Goal: Task Accomplishment & Management: Complete application form

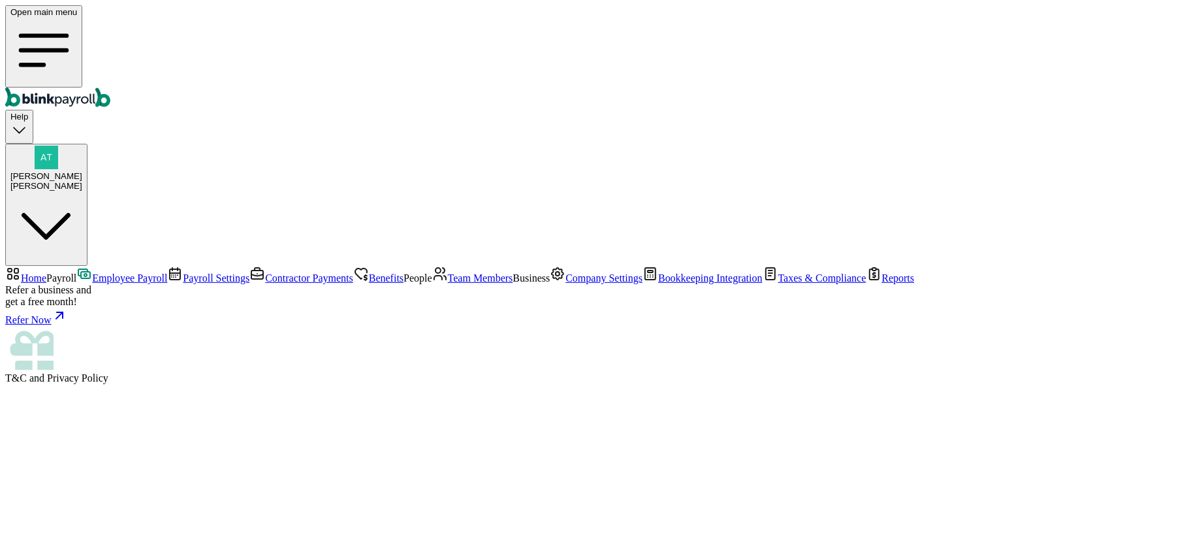
click at [76, 272] on link "Employee Payroll" at bounding box center [121, 277] width 91 height 11
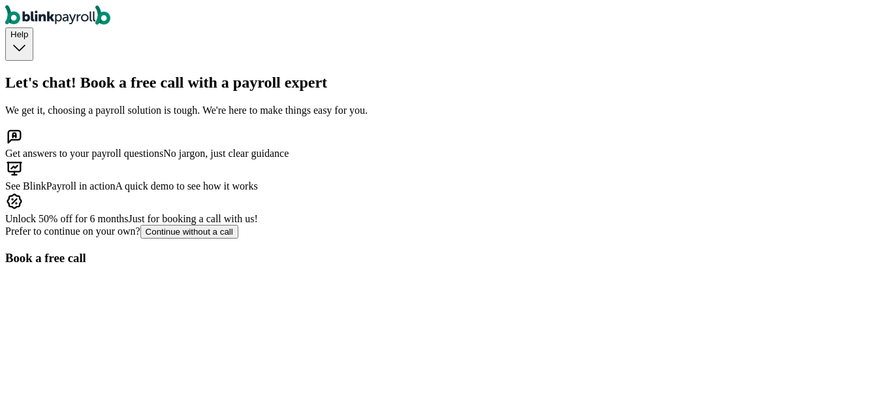
scroll to position [128, 0]
click at [200, 236] on div "Continue without a call" at bounding box center [189, 232] width 87 height 10
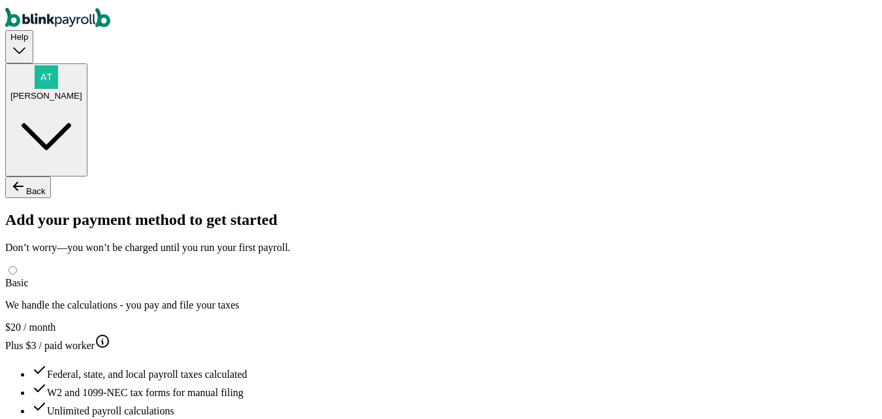
type input "Atul"
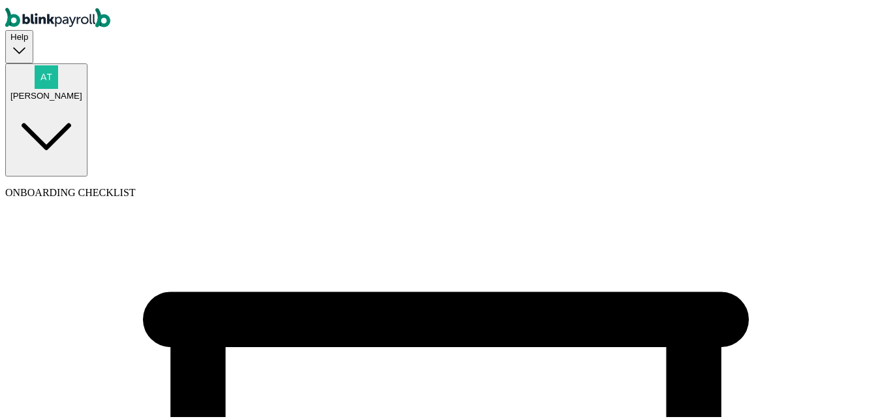
type input "SH"
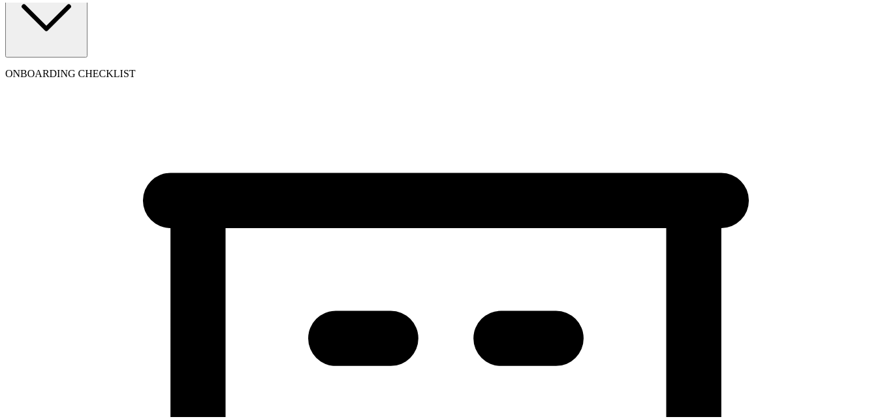
scroll to position [131, 0]
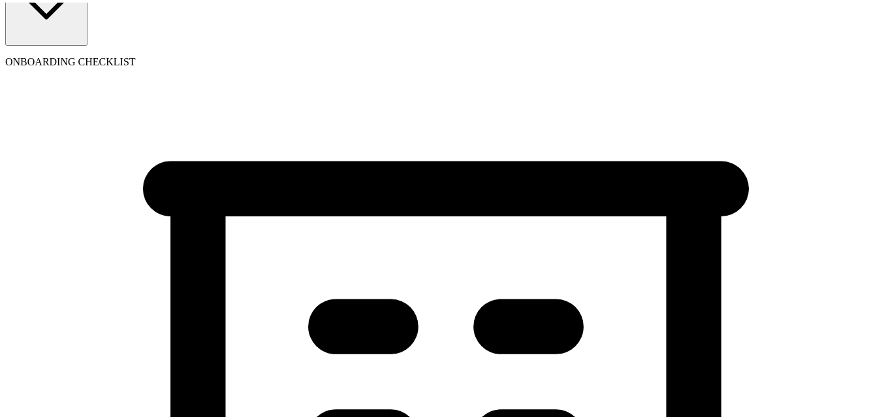
type input "(555) 656-5656"
drag, startPoint x: 320, startPoint y: 242, endPoint x: 315, endPoint y: 253, distance: 12.3
select select "Sole proprietorship"
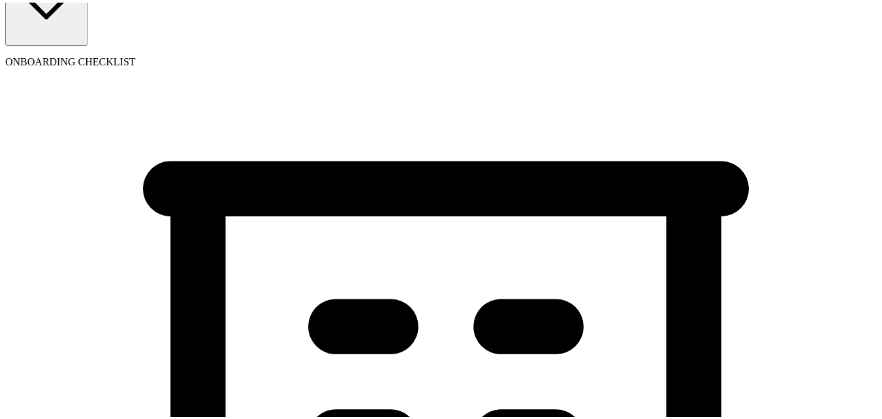
select select "Restaurant"
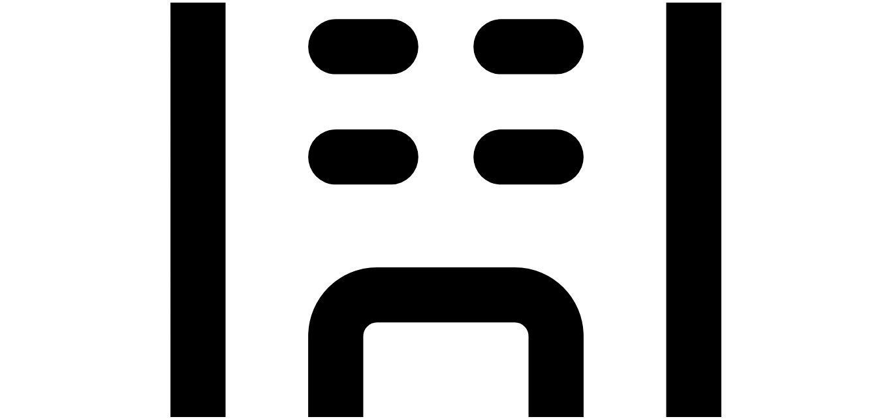
scroll to position [522, 0]
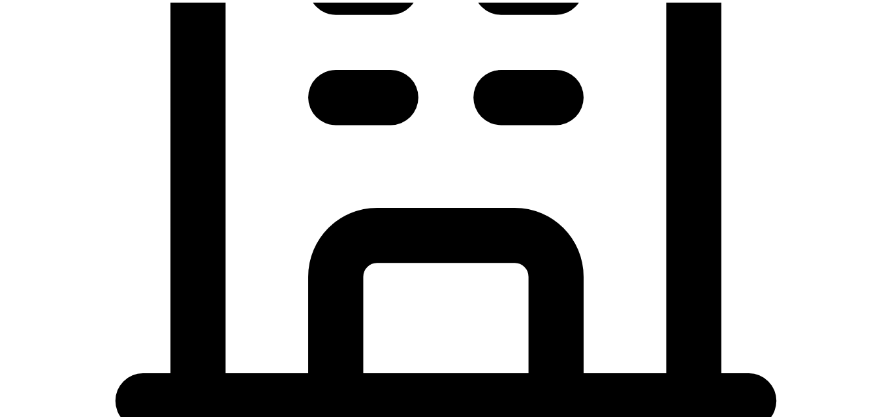
scroll to position [588, 0]
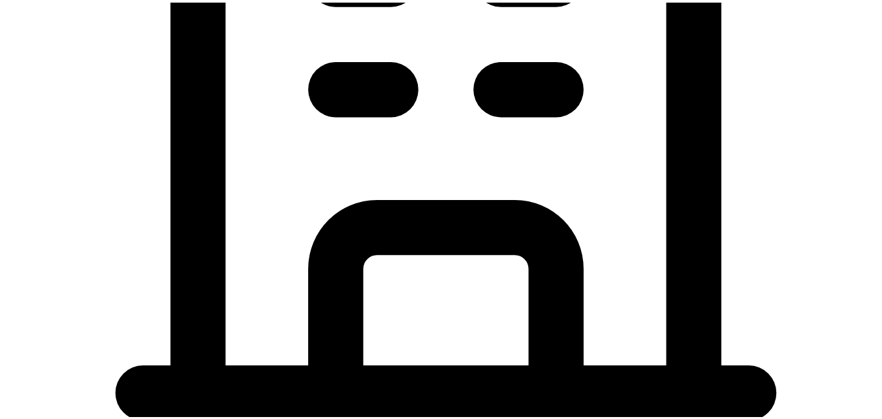
type input "09/02/2025"
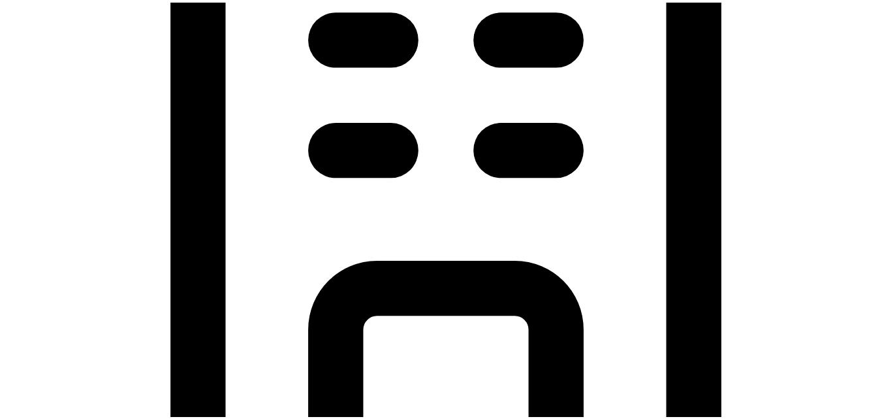
scroll to position [522, 0]
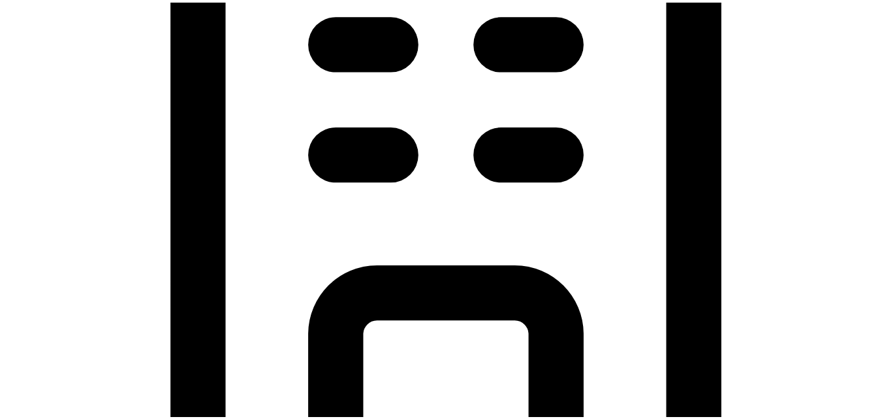
type input "55 Texas a and M Univ"
type input "College Station"
type input "TX"
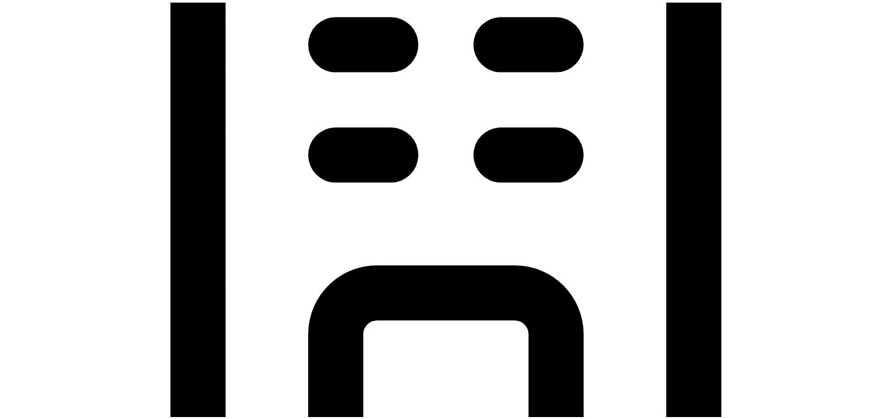
type input "77843"
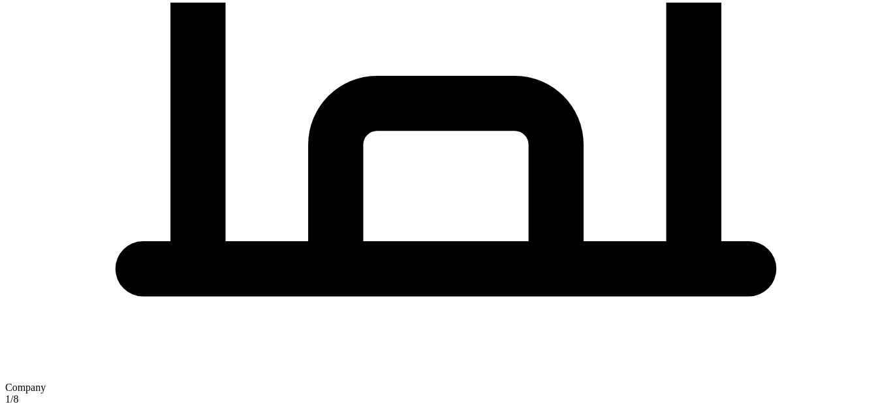
scroll to position [784, 0]
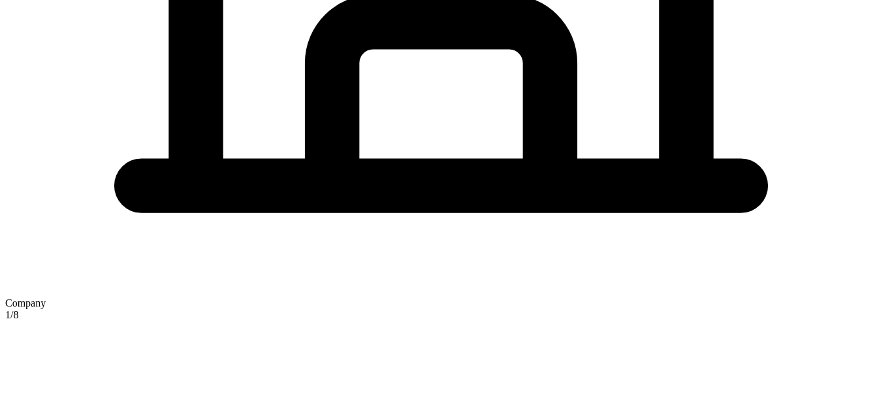
type input "55"
checkbox input "true"
type input "55 Texas a and M Univ"
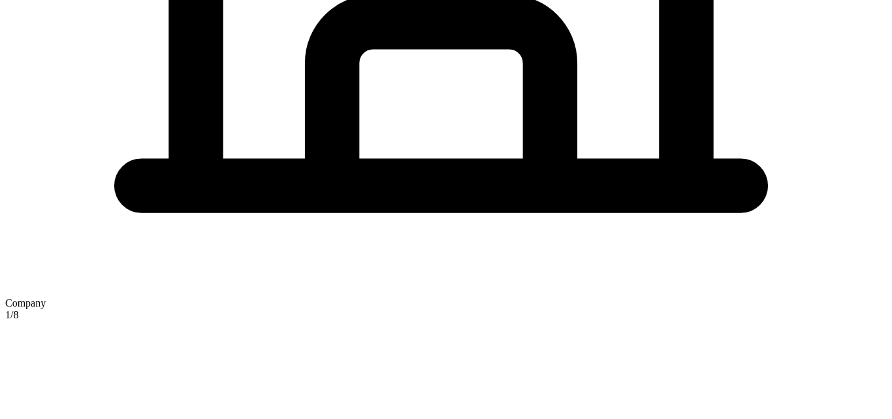
type input "College Station"
type input "TX"
type input "77843"
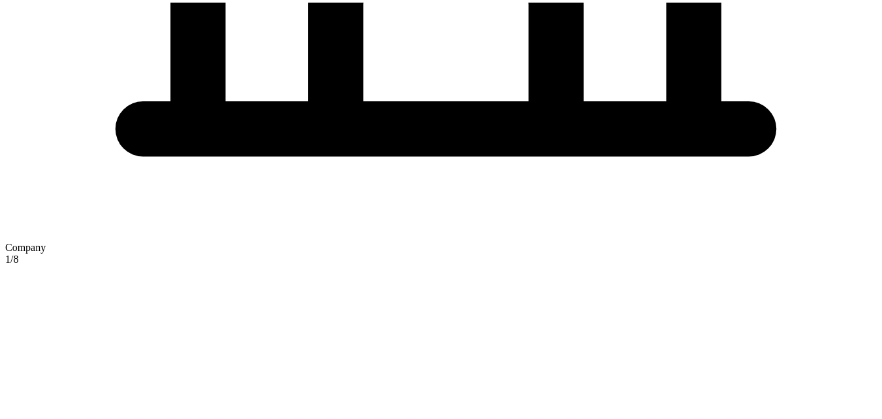
scroll to position [912, 0]
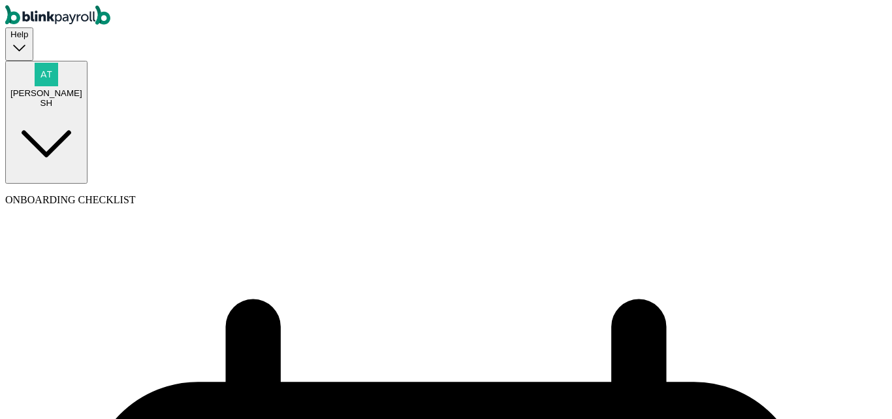
select select "weekly"
drag, startPoint x: 285, startPoint y: 266, endPoint x: 286, endPoint y: 276, distance: 9.8
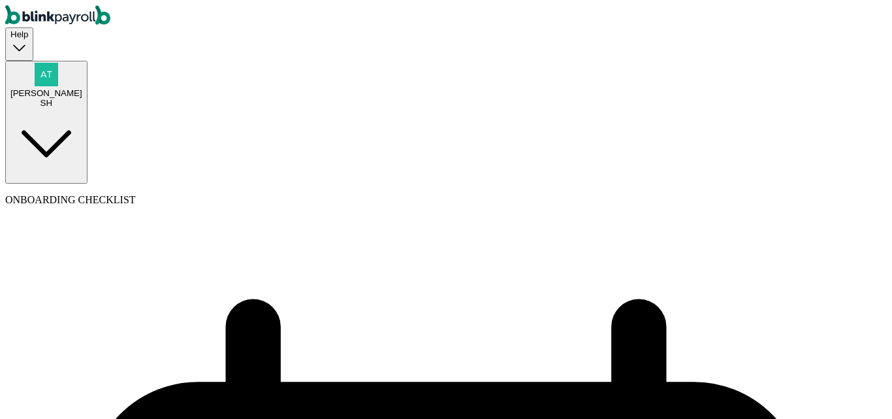
select select "Monday"
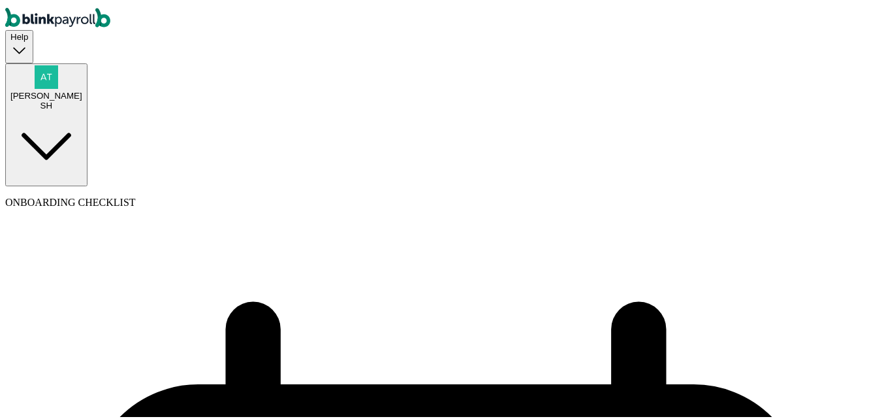
drag, startPoint x: 297, startPoint y: 330, endPoint x: 297, endPoint y: 337, distance: 7.2
select select "09/08/2025"
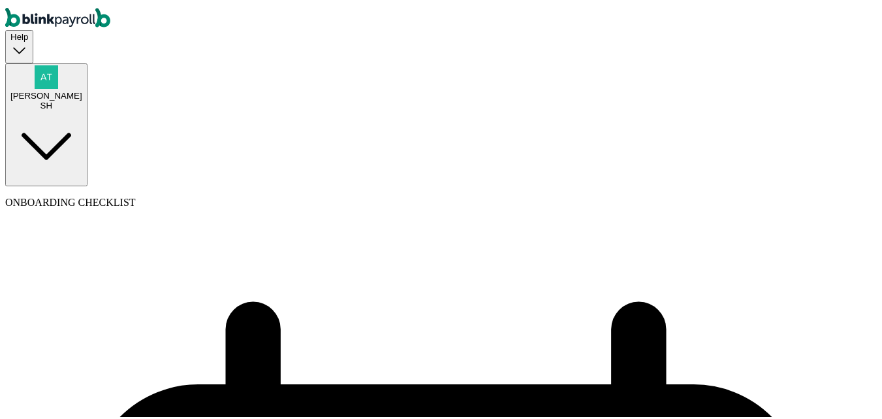
select select "Tue, Aug 26 - Mon, Sep 01"
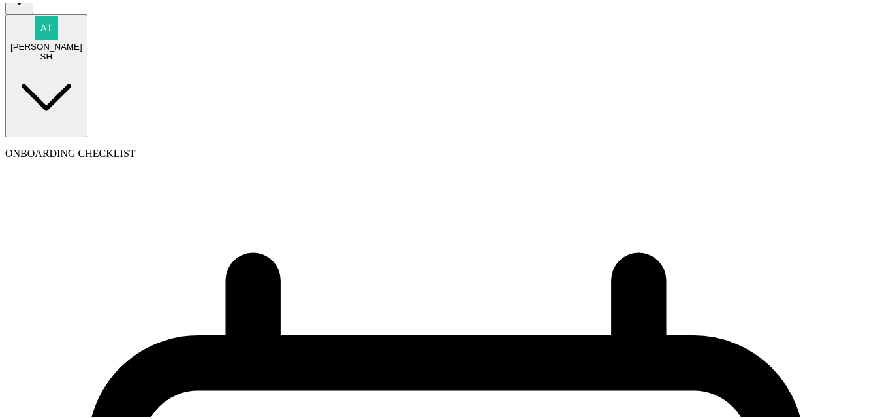
scroll to position [66, 0]
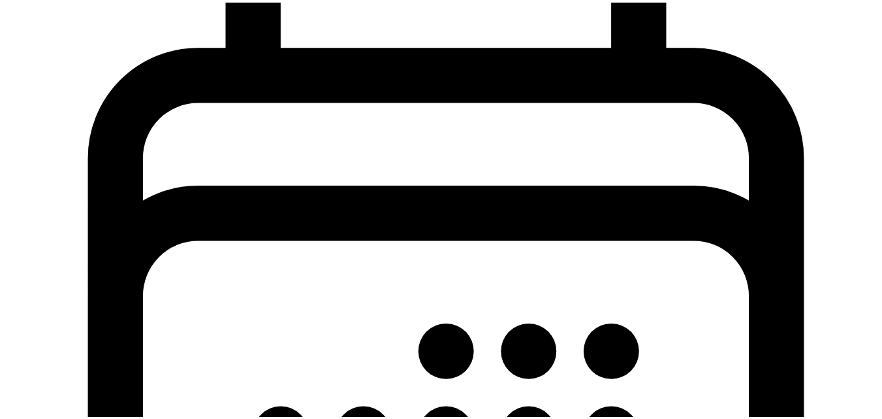
scroll to position [0, 0]
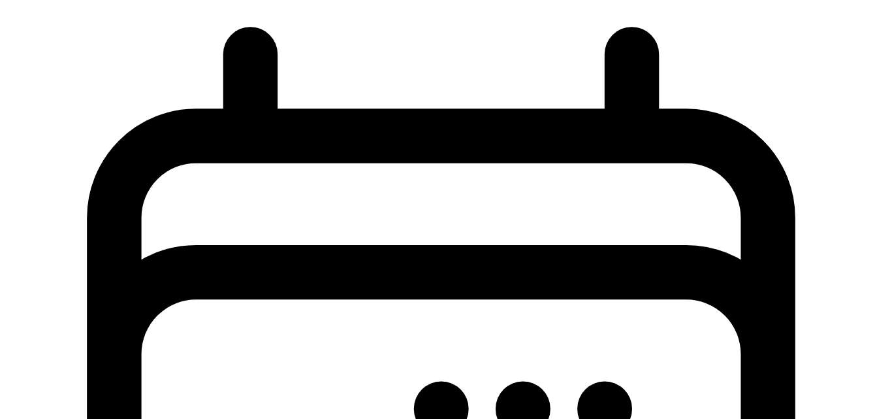
scroll to position [129, 0]
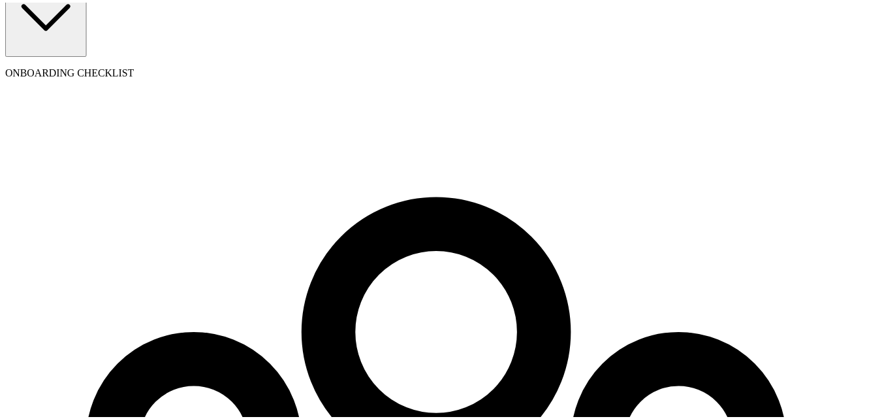
scroll to position [155, 0]
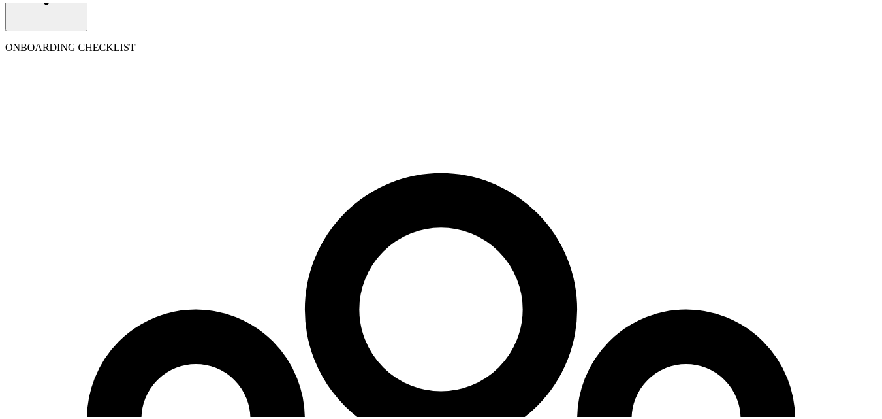
select select "employee"
select select "contractor"
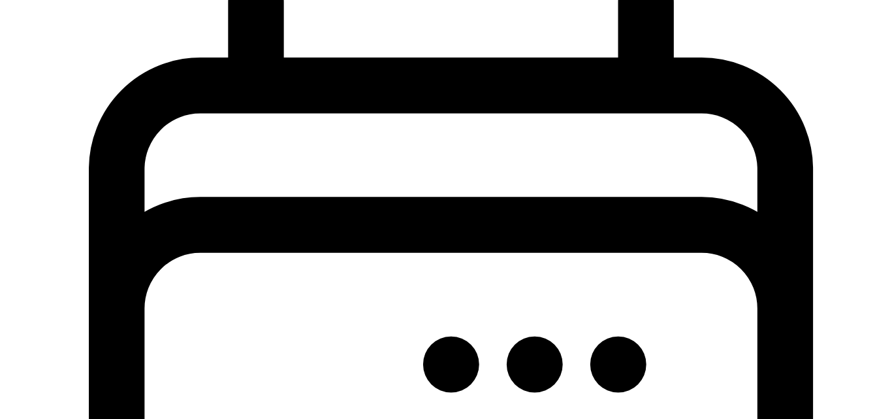
scroll to position [429, 0]
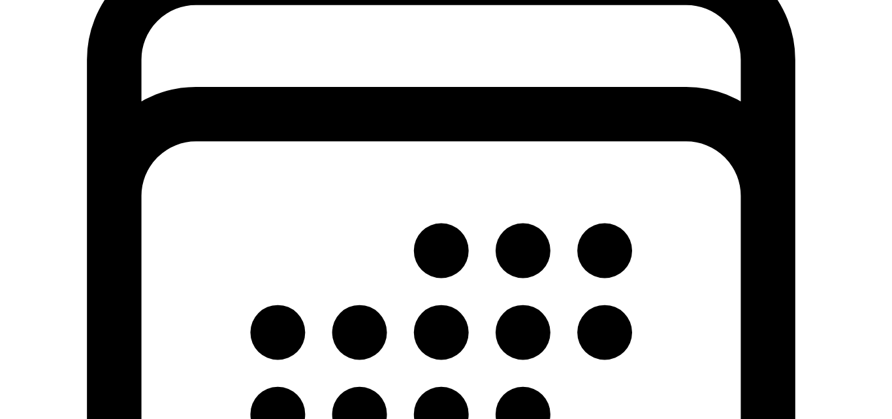
select select "1"
type input "med"
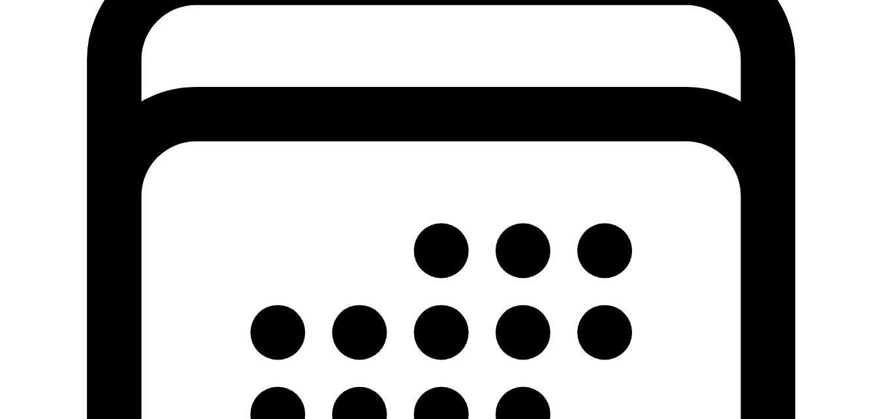
type input "08/01/2025"
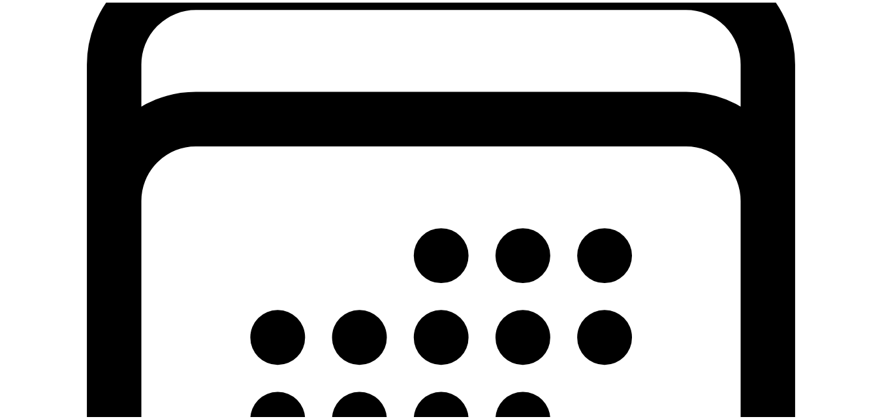
scroll to position [404, 0]
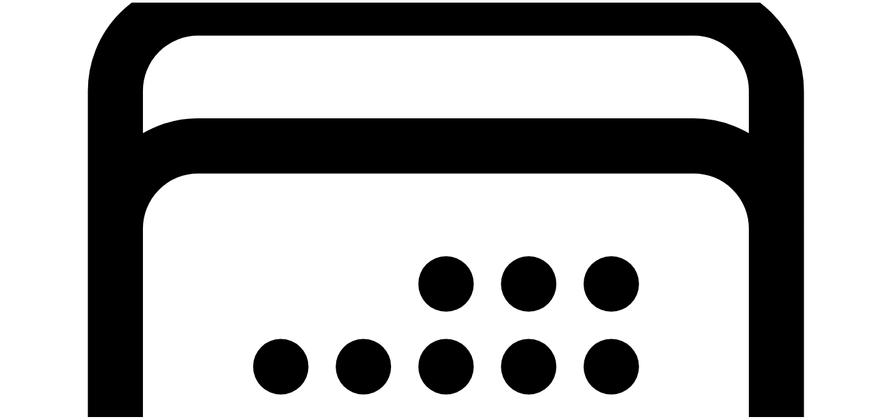
select select "employee"
select select "contractor"
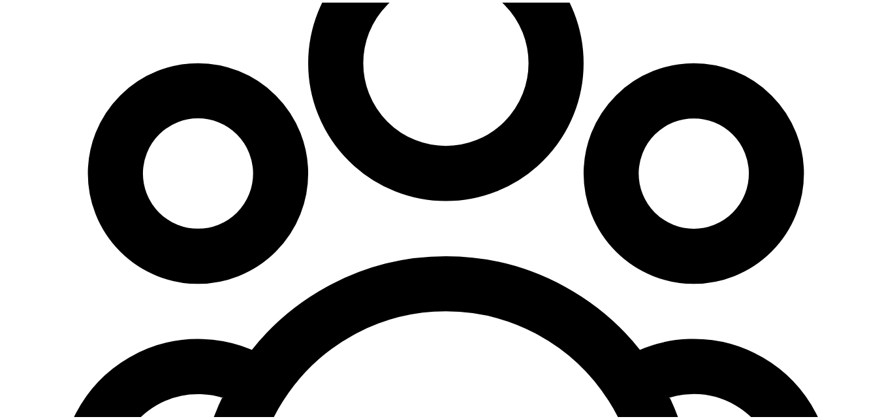
scroll to position [168, 0]
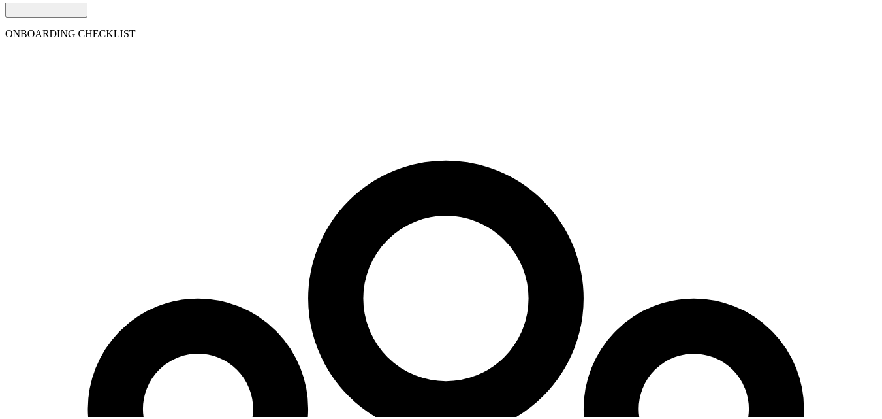
type input "Atul"
type input "[PERSON_NAME]"
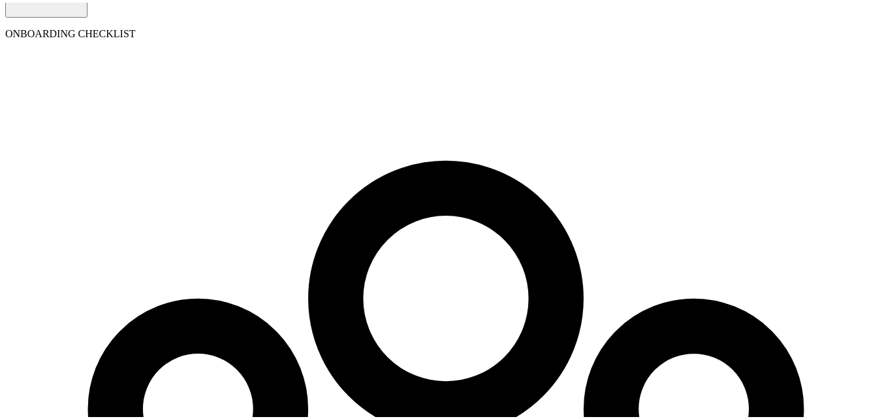
type input "test"
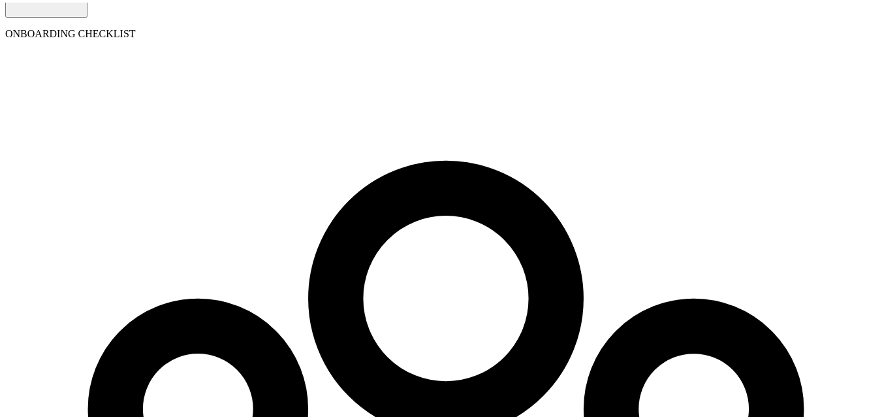
drag, startPoint x: 328, startPoint y: 182, endPoint x: 327, endPoint y: 191, distance: 9.2
select select "businessVendor"
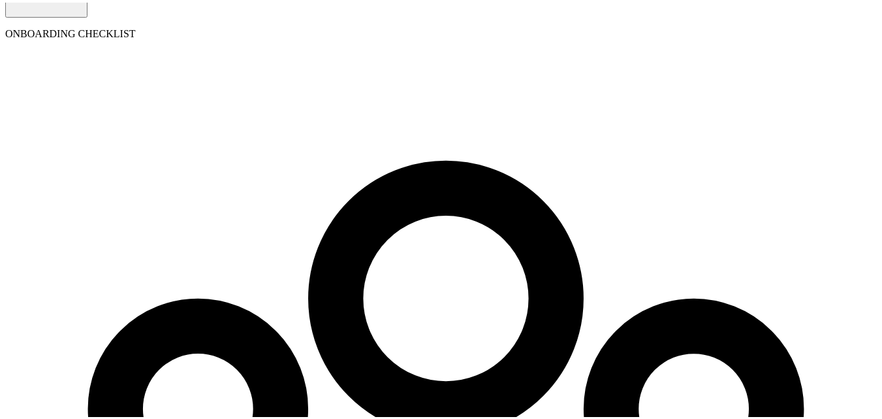
type input "SH"
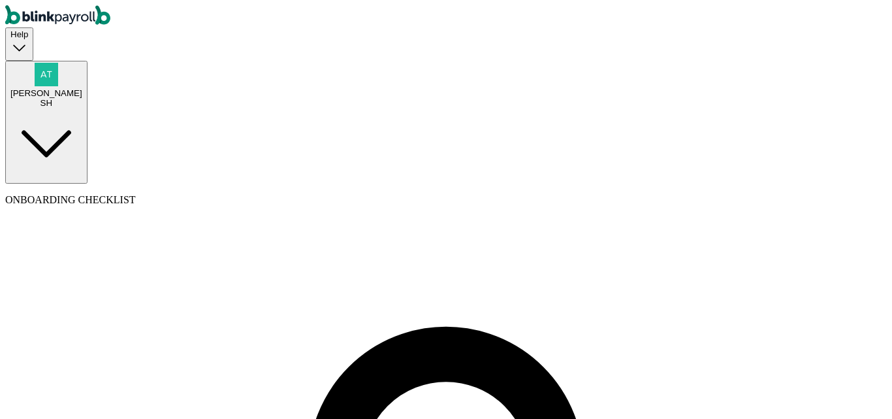
type input "Atul"
type input "test"
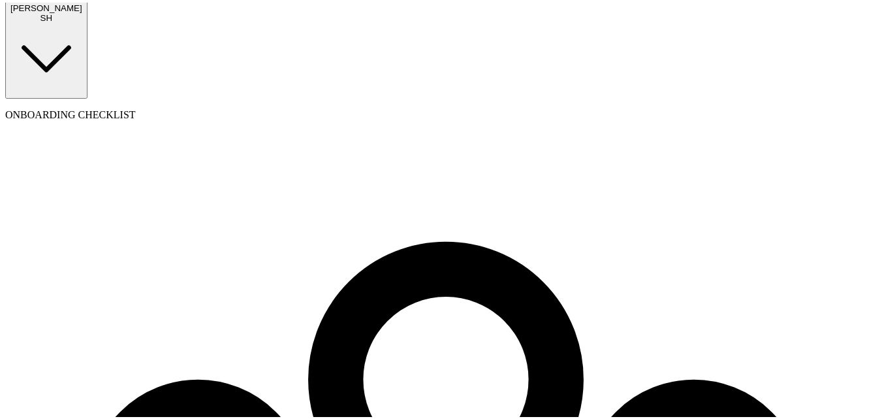
scroll to position [89, 0]
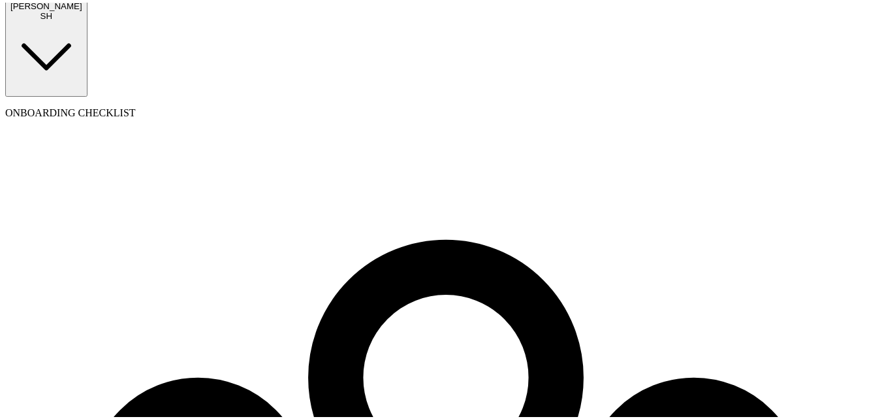
type input "a@[DOMAIN_NAME]"
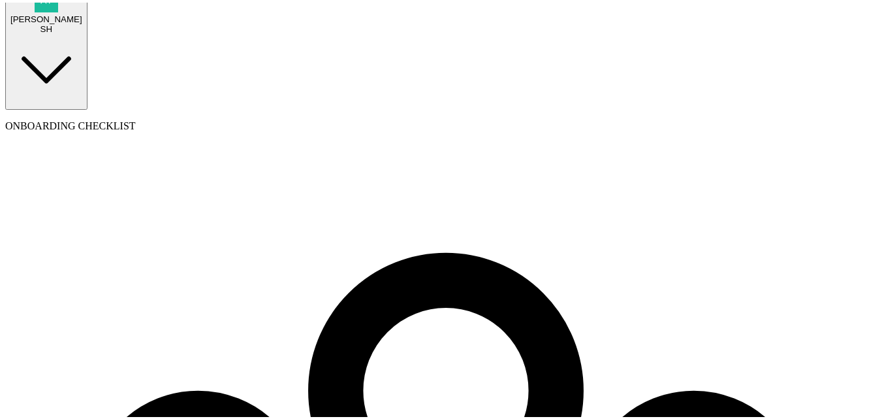
scroll to position [84, 0]
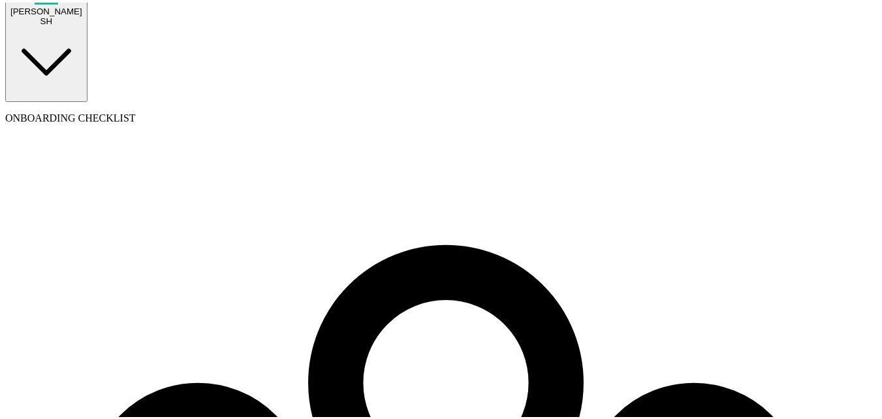
type input "BA"
type input "08/01/2025"
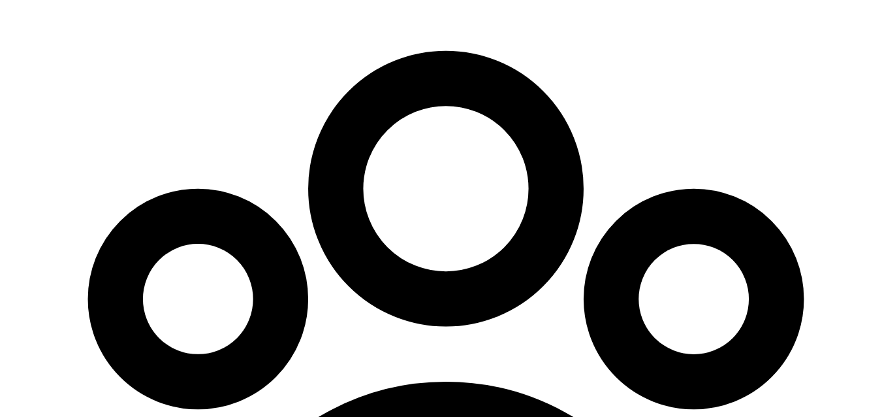
scroll to position [280, 0]
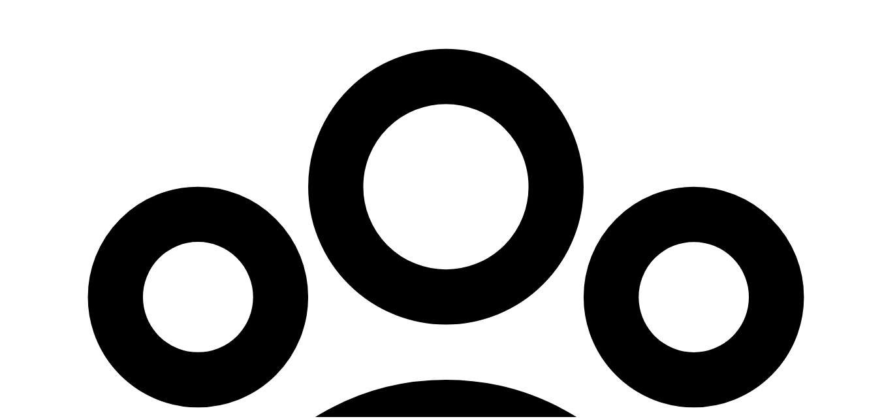
select select "55 Texas a and M Univ"
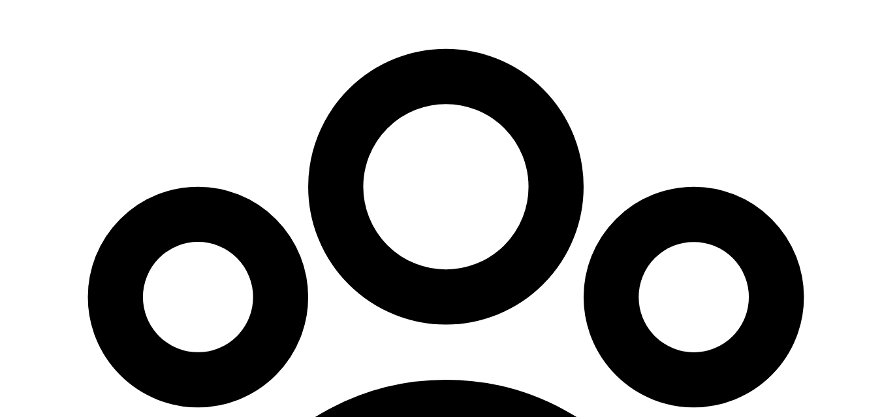
radio input "true"
type input "5"
type input "7.50"
type input "55"
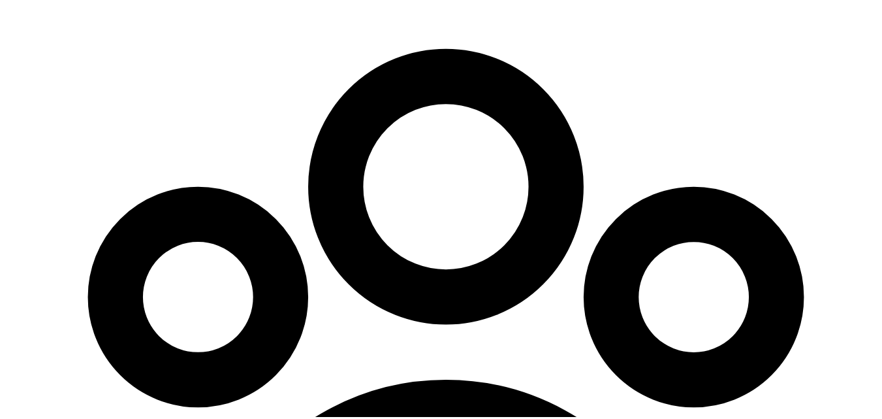
type input "82.50"
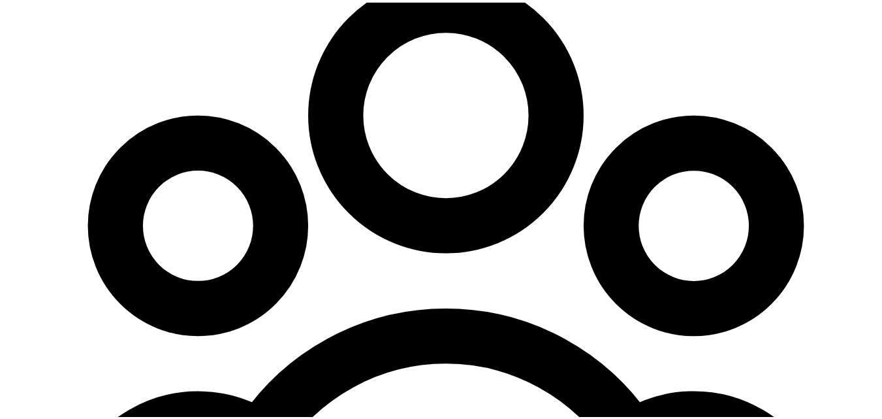
scroll to position [476, 0]
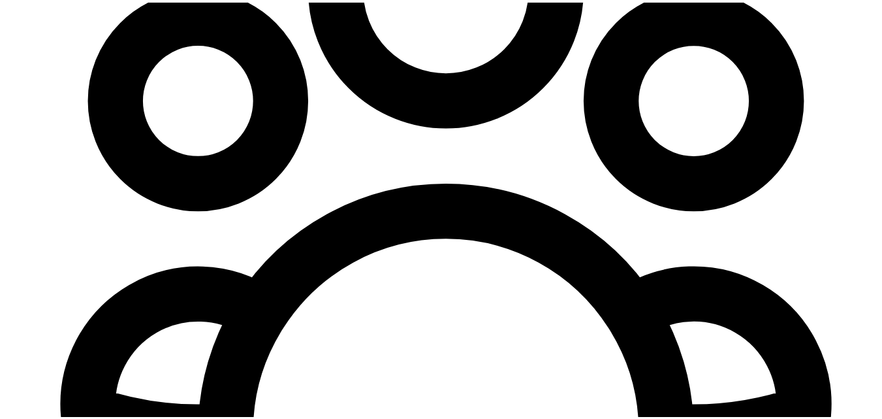
type input "55"
radio input "true"
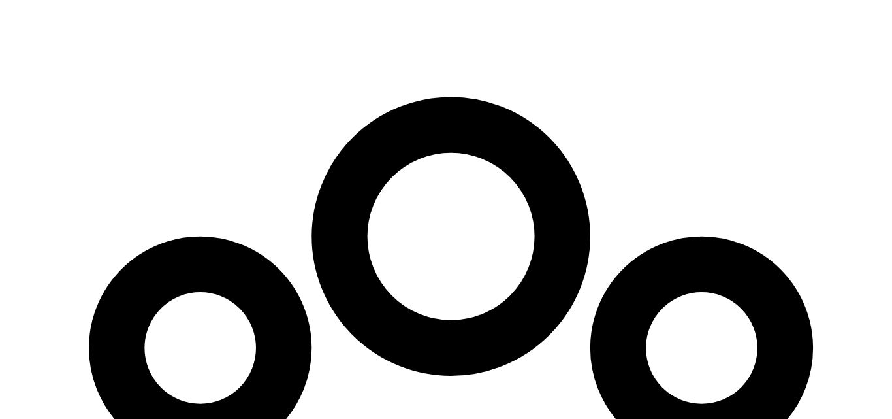
scroll to position [280, 0]
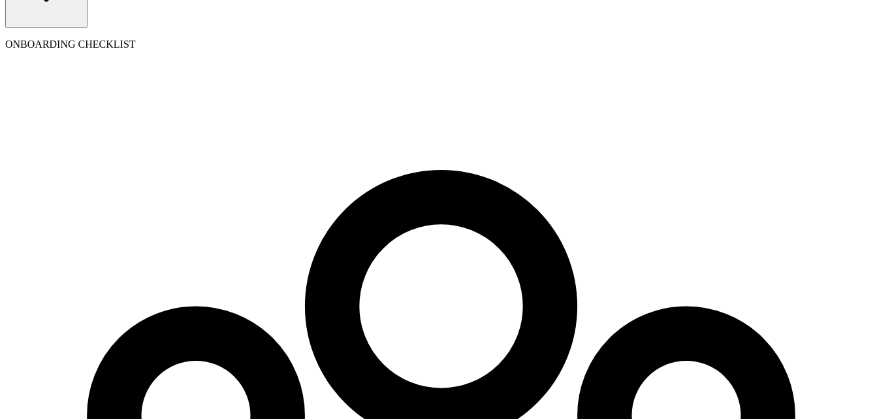
scroll to position [150, 0]
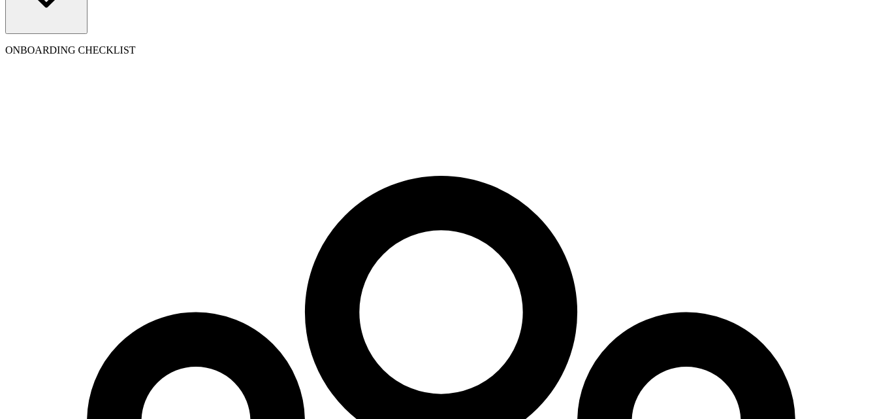
type input "555-55-6565"
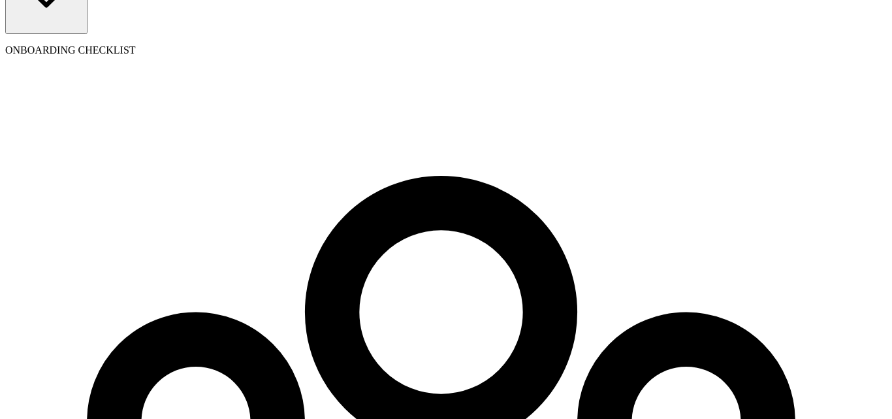
type input "08/03/2002"
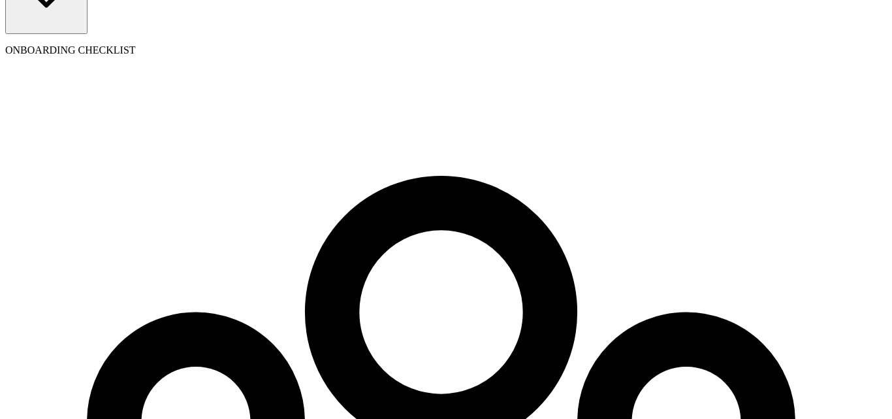
type input "55 Texas a and M Univ"
type input "College Station"
type input "TX"
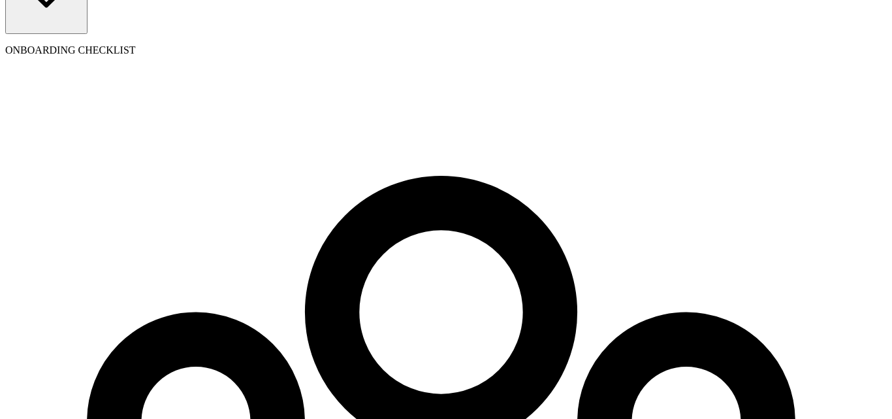
type input "77843"
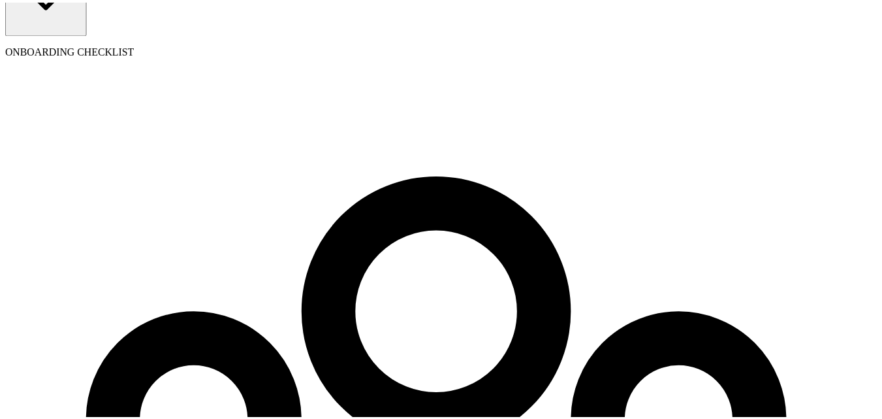
scroll to position [163, 0]
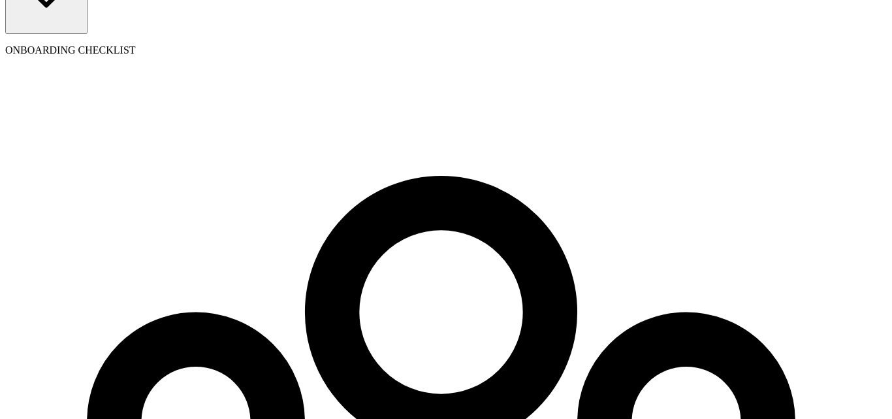
type input "5"
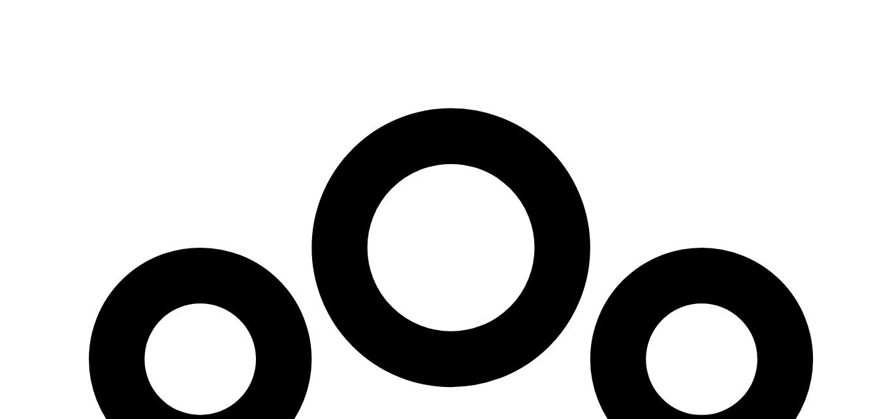
scroll to position [280, 0]
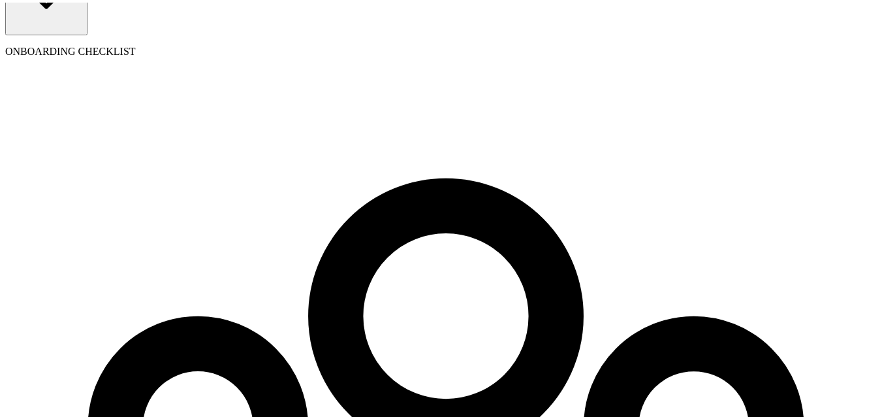
scroll to position [150, 0]
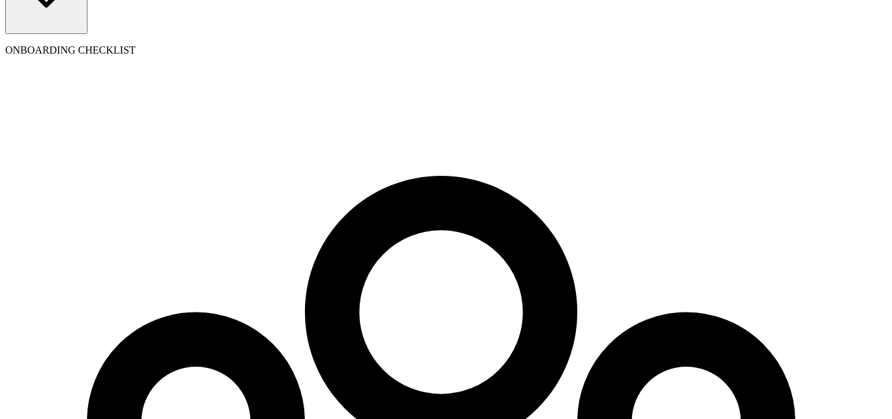
radio input "true"
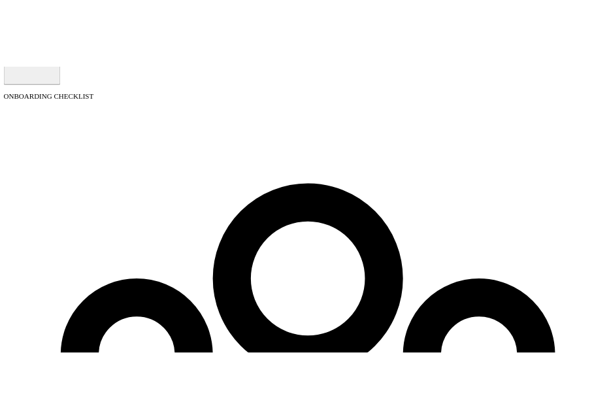
scroll to position [112, 0]
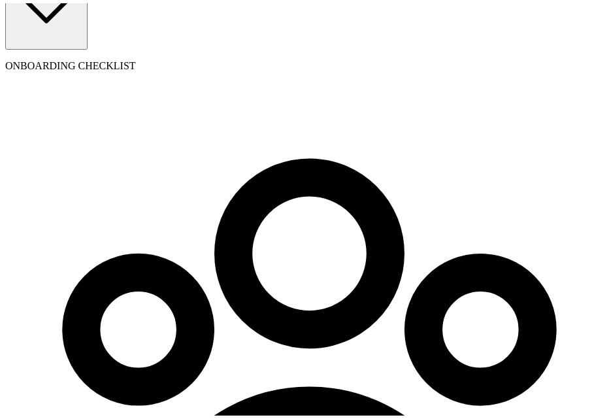
scroll to position [150, 0]
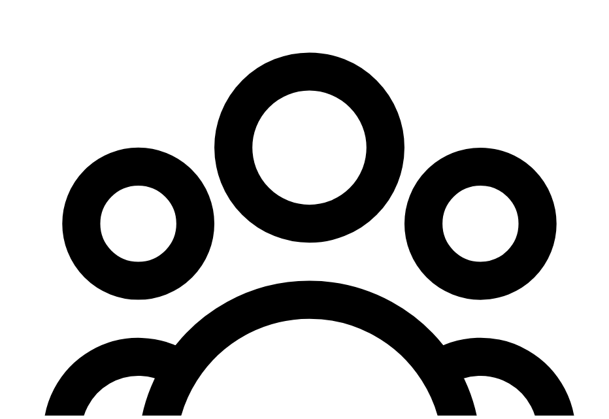
scroll to position [272, 0]
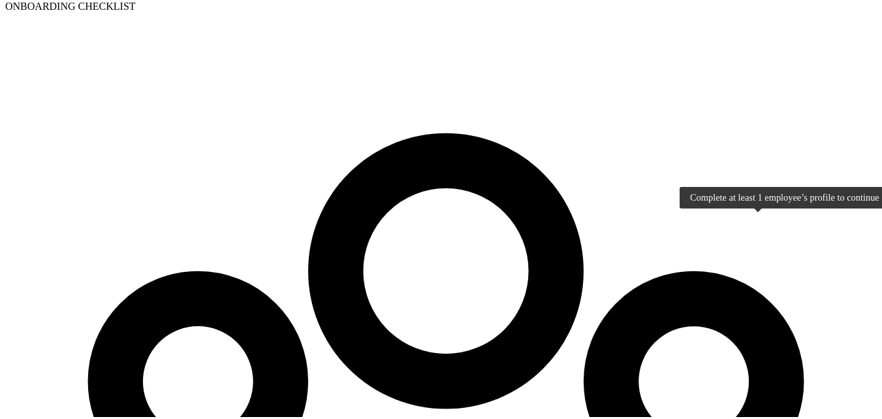
scroll to position [242, 0]
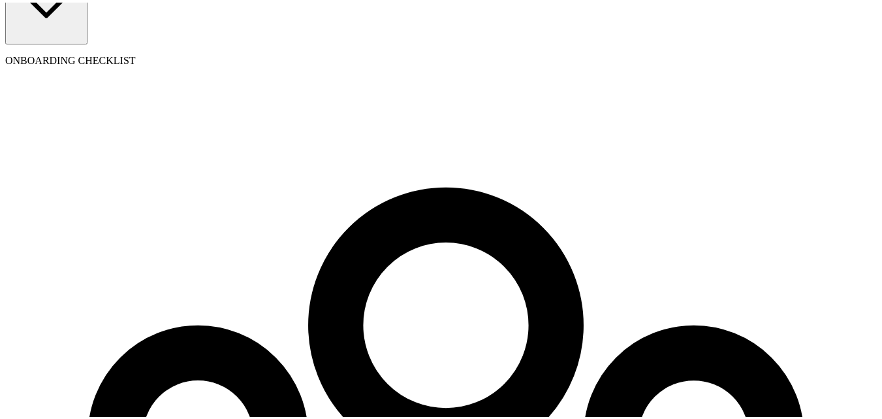
scroll to position [112, 0]
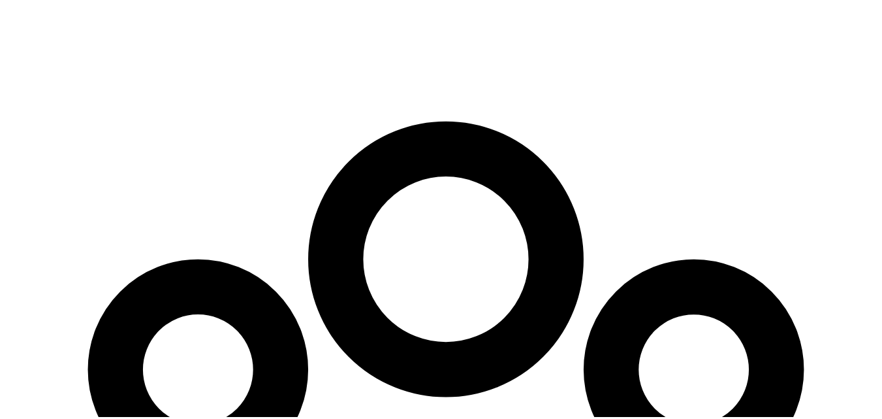
scroll to position [215, 0]
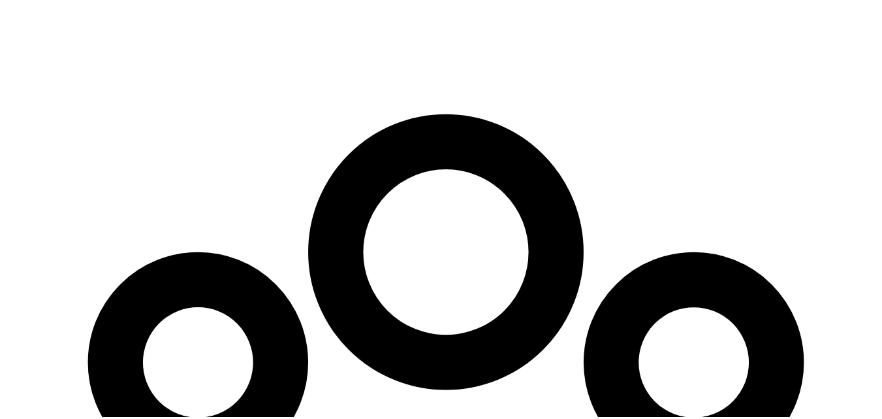
type input "aa"
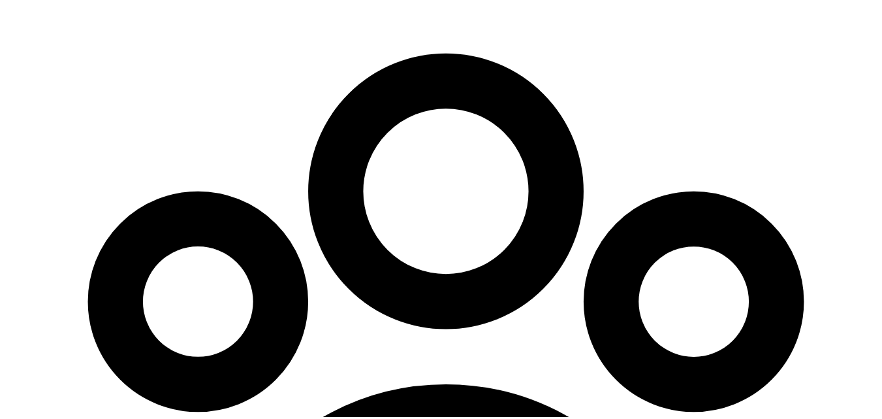
scroll to position [280, 0]
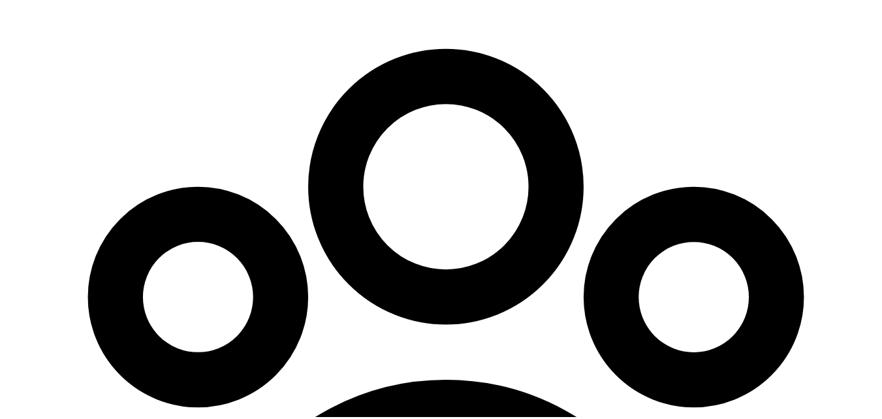
type input "08/15/1992"
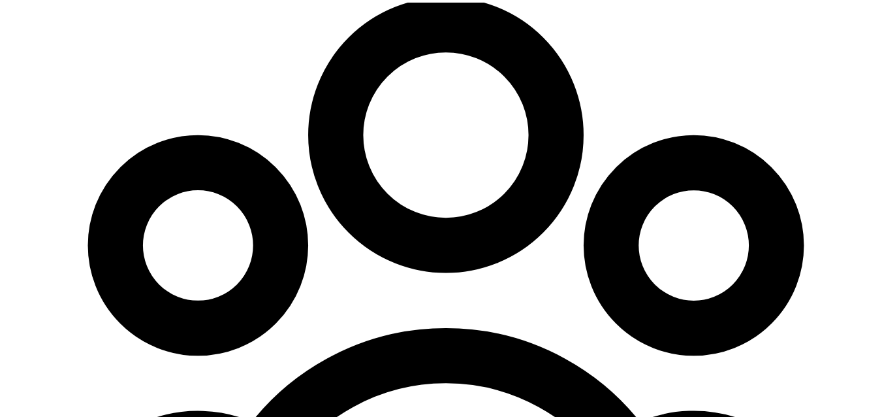
scroll to position [345, 0]
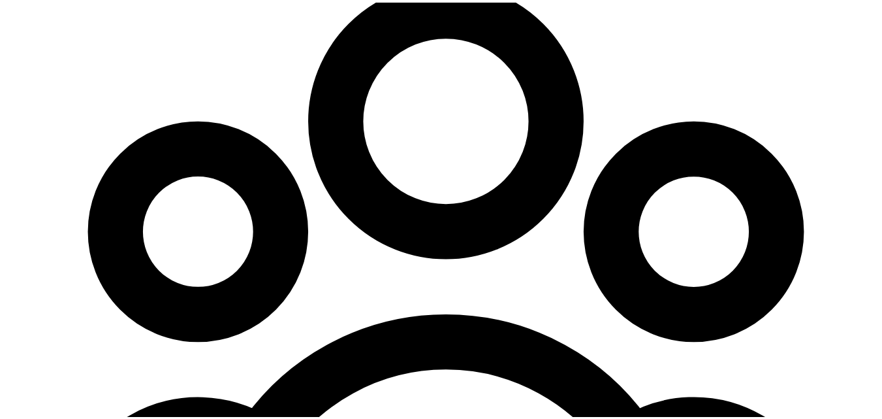
type input "bb@bb.co"
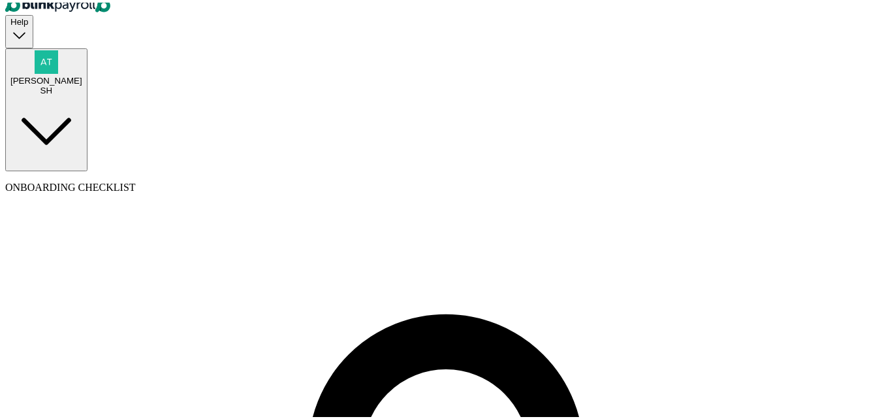
scroll to position [0, 0]
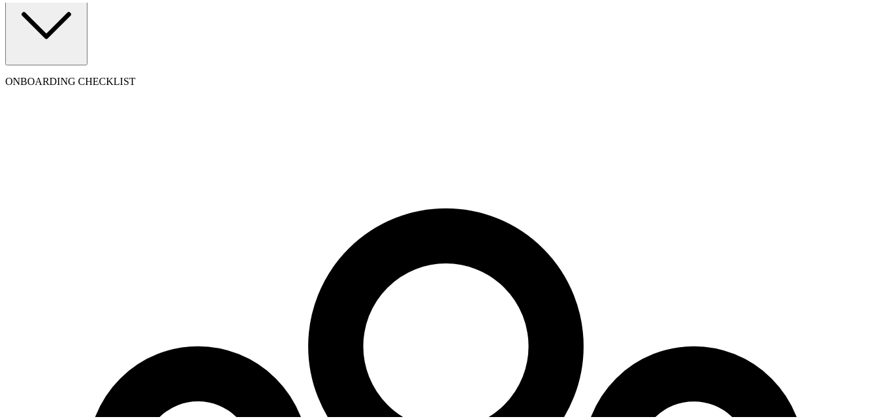
scroll to position [150, 0]
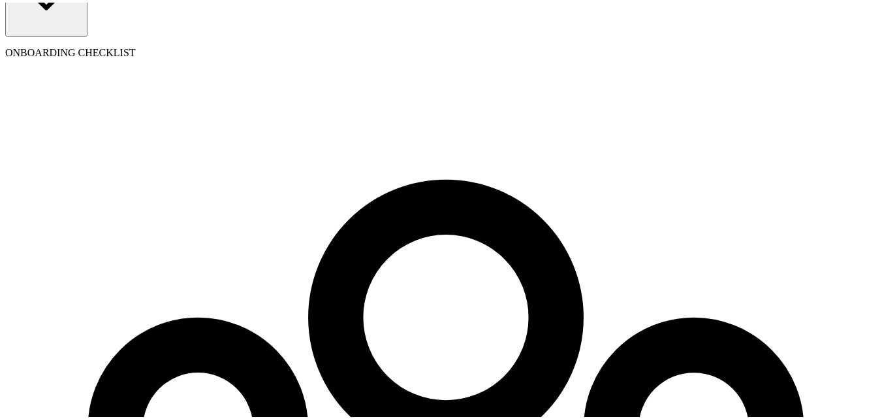
type input "55 Texas a and M Univ"
type input "College Station"
type input "TX"
type input "77843"
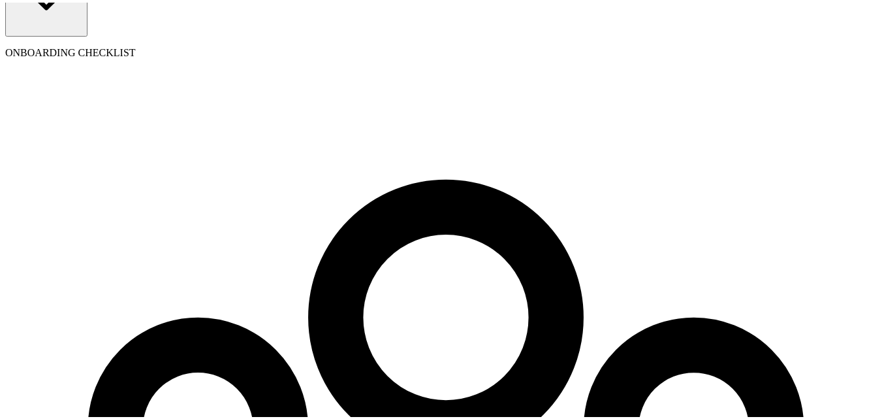
type input "555"
select select "55 Texas a and M Univ"
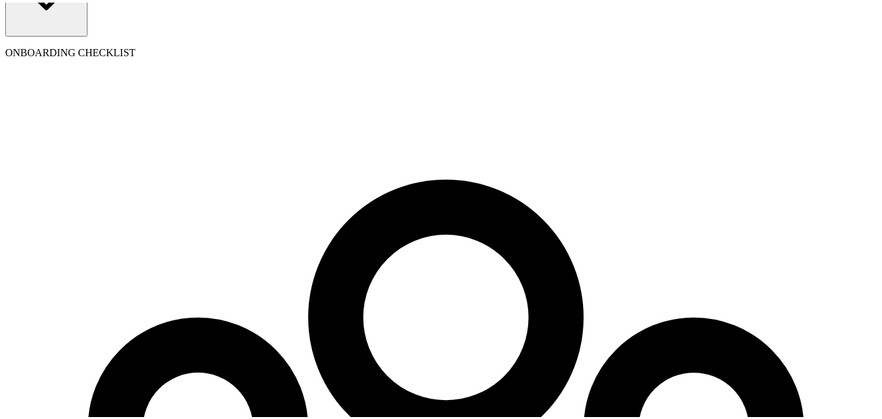
type input "08/01/2025"
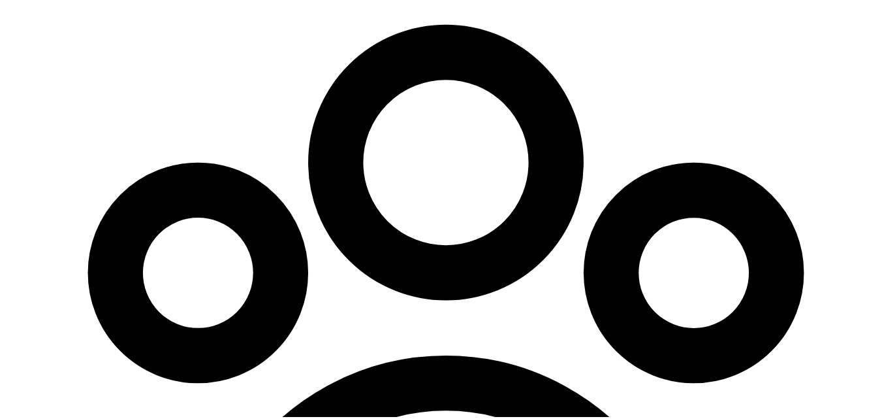
scroll to position [306, 0]
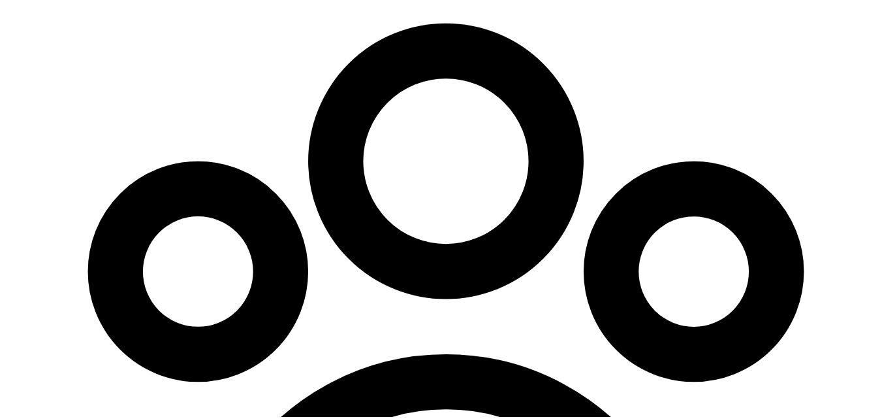
type input "55"
radio input "true"
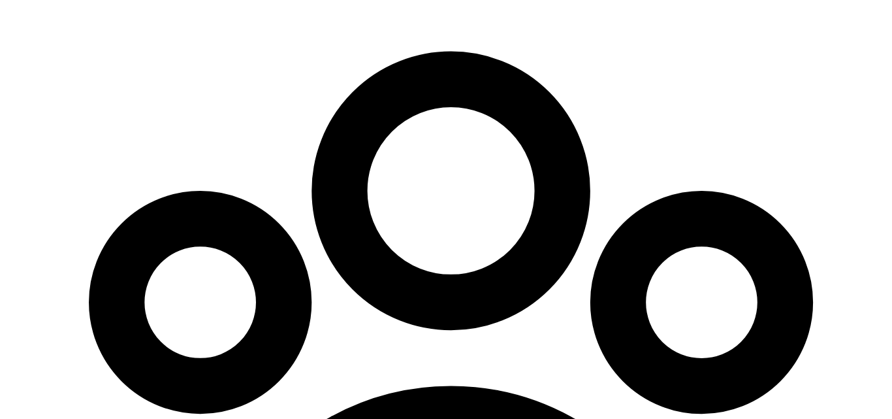
scroll to position [280, 0]
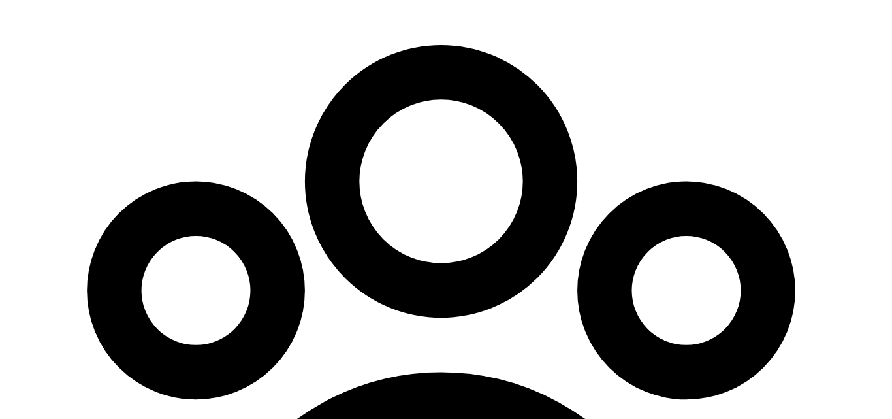
type input "55-5565655"
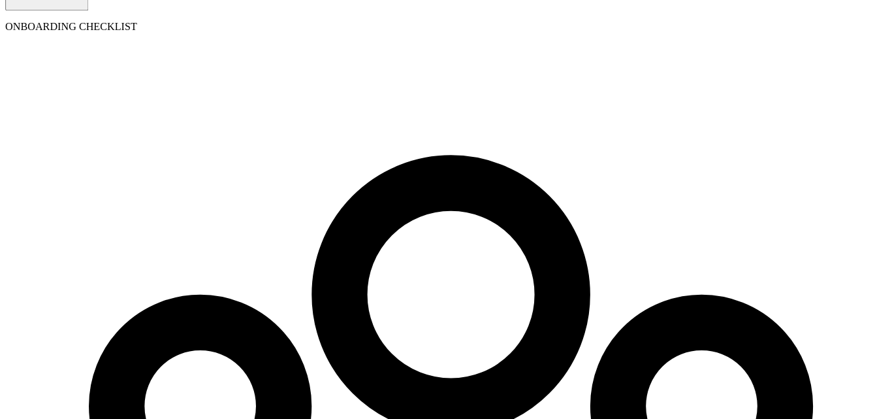
scroll to position [280, 0]
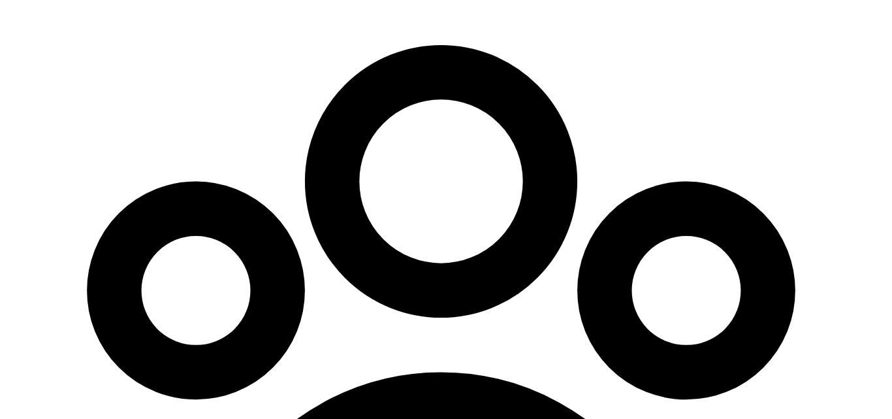
radio input "true"
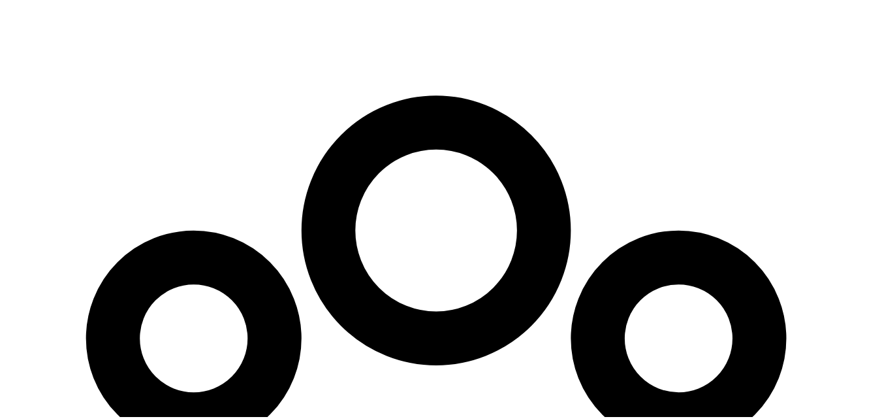
scroll to position [150, 0]
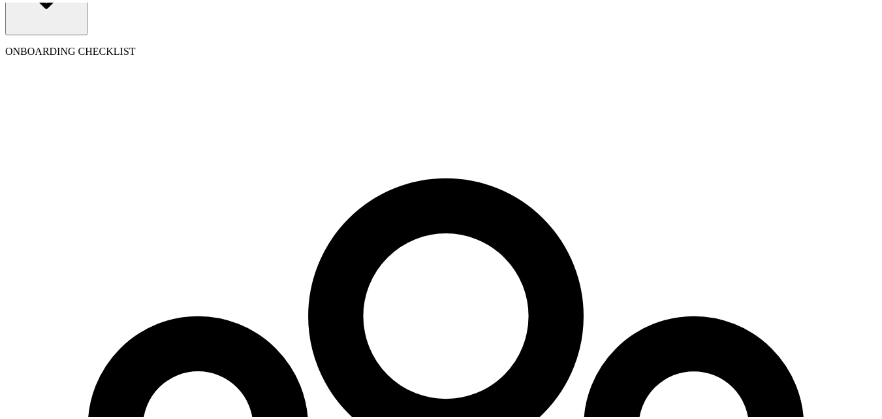
scroll to position [112, 0]
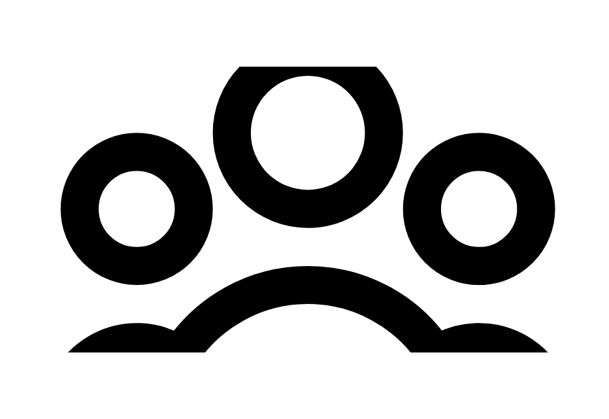
scroll to position [387, 0]
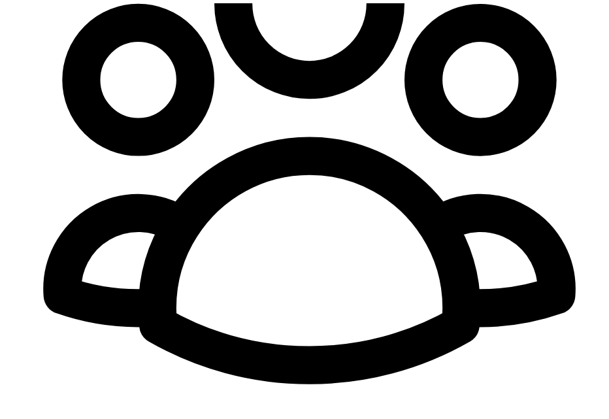
type input "bbb@bbb.com"
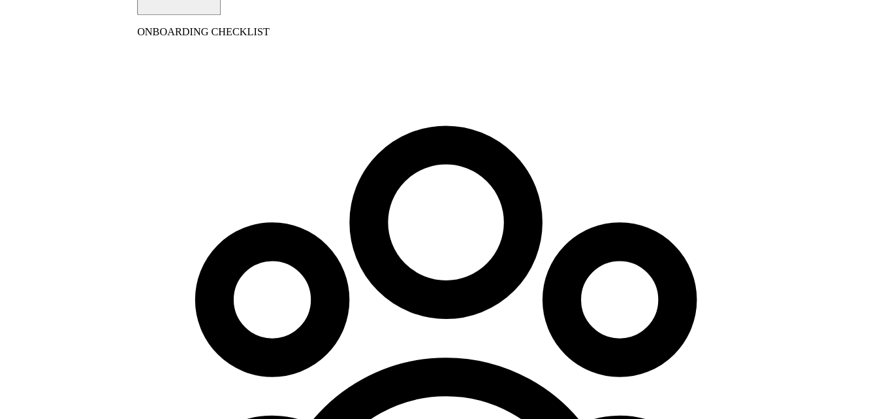
scroll to position [150, 0]
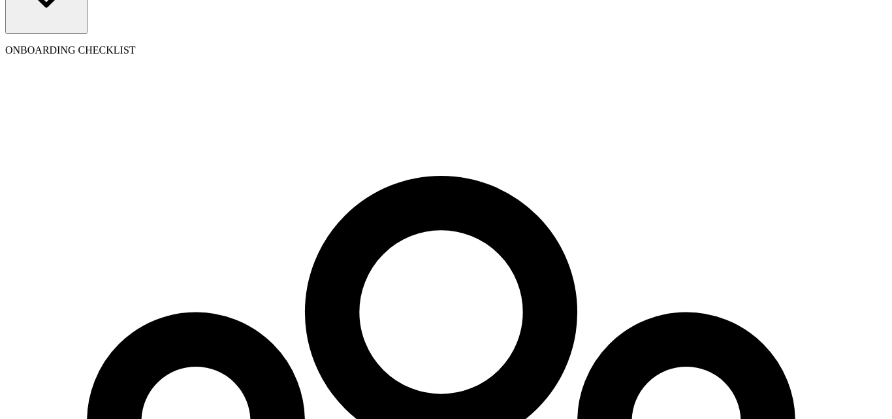
drag, startPoint x: 668, startPoint y: 223, endPoint x: 855, endPoint y: 219, distance: 187.4
copy span "atul+testendtoend@blinkpayroll.com"
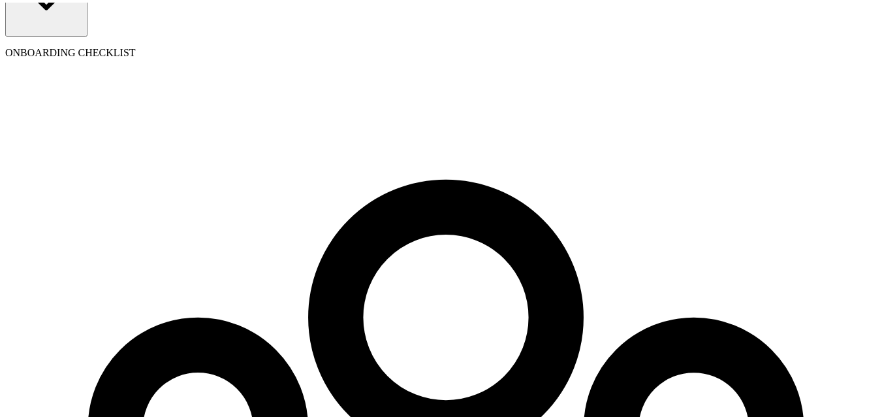
scroll to position [398, 0]
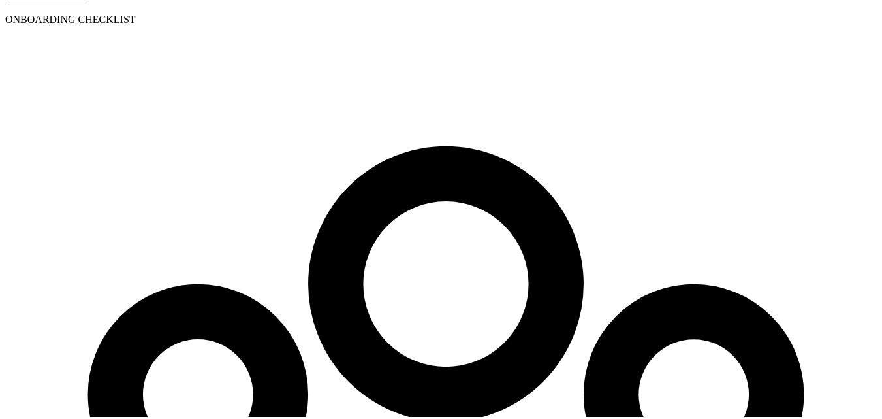
scroll to position [177, 0]
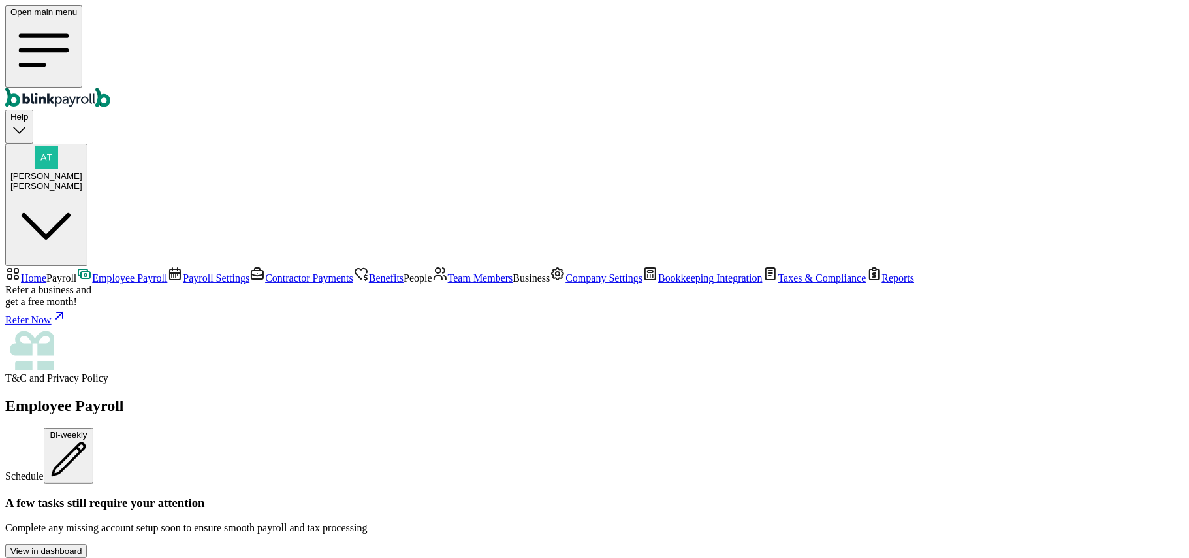
click at [448, 272] on span "Team Members" at bounding box center [480, 277] width 65 height 11
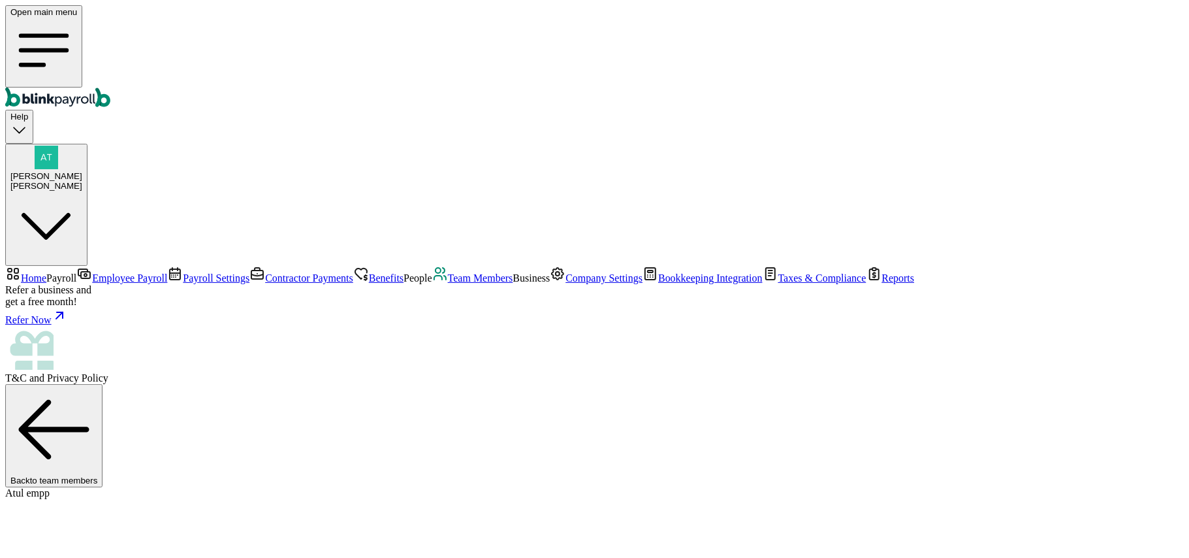
select select "vacation_pay"
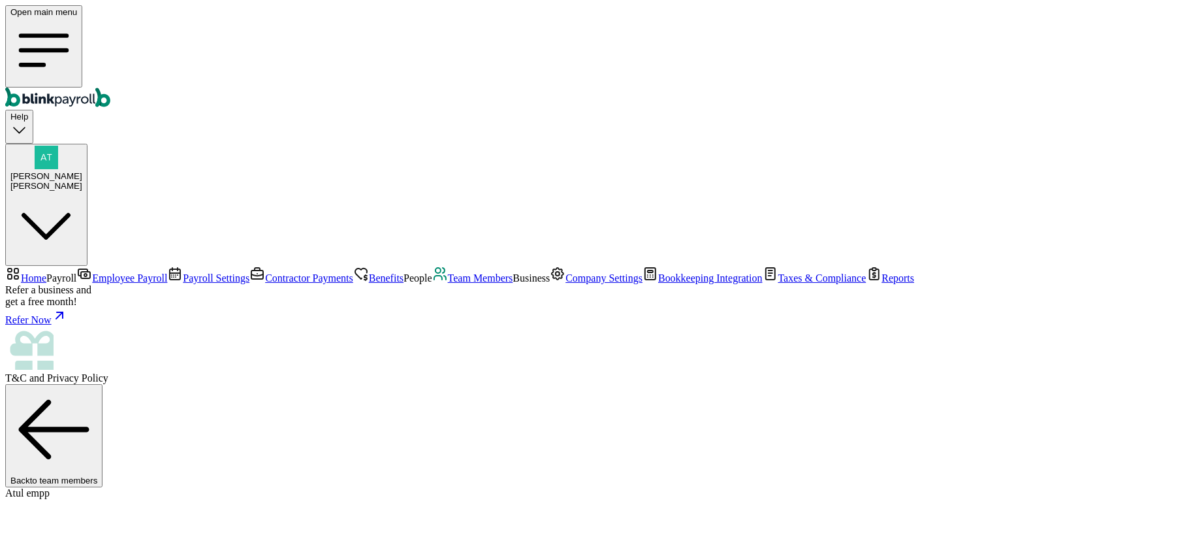
type input "vacay"
select select "beginning_of_year"
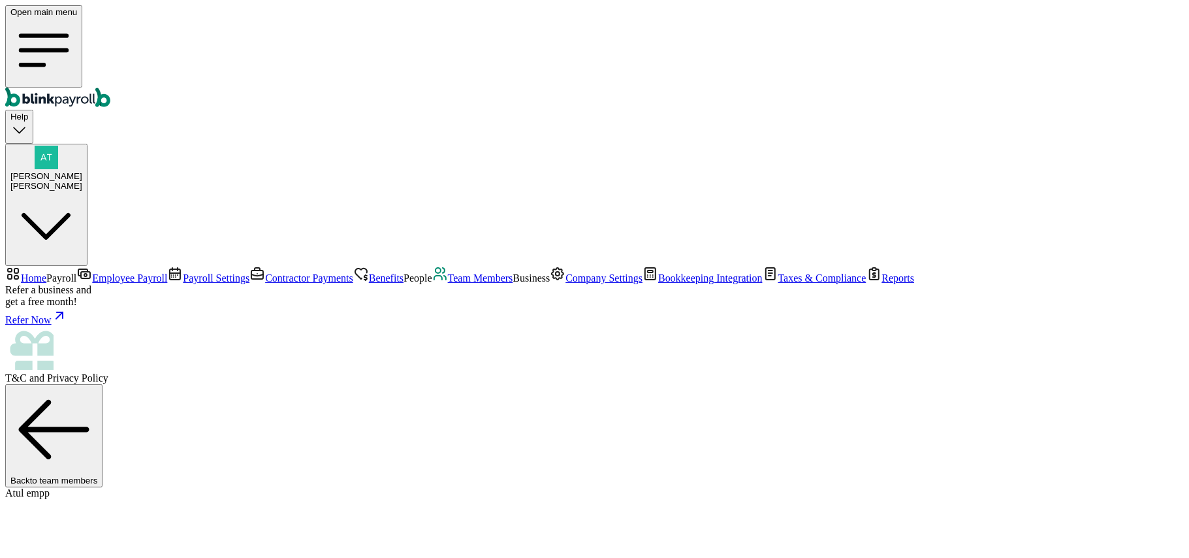
type input "80"
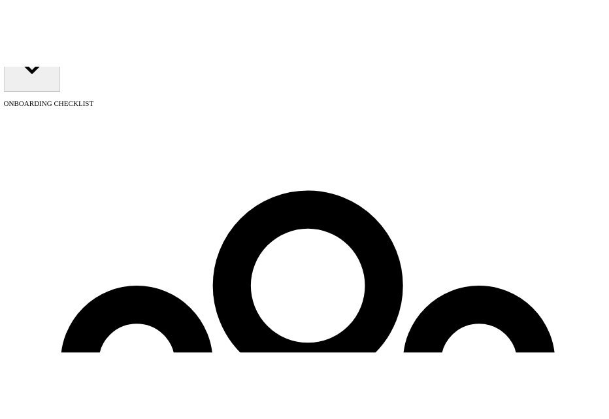
scroll to position [150, 0]
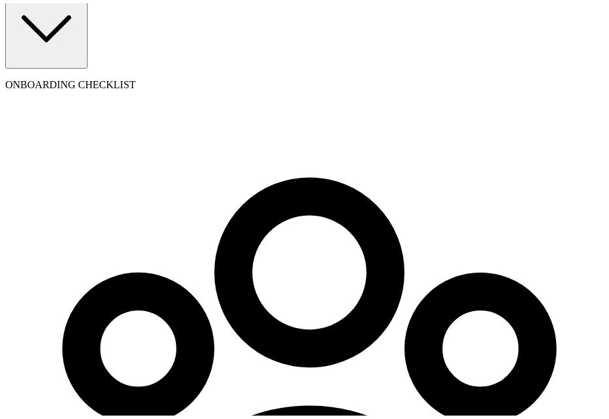
type input "[EMAIL_ADDRESS][DOMAIN_NAME]"
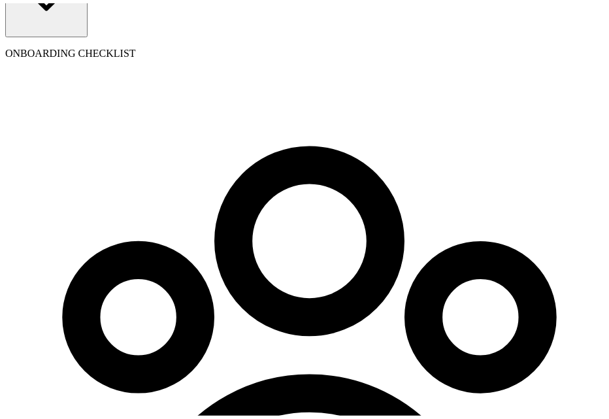
scroll to position [130, 0]
